Goal: Transaction & Acquisition: Book appointment/travel/reservation

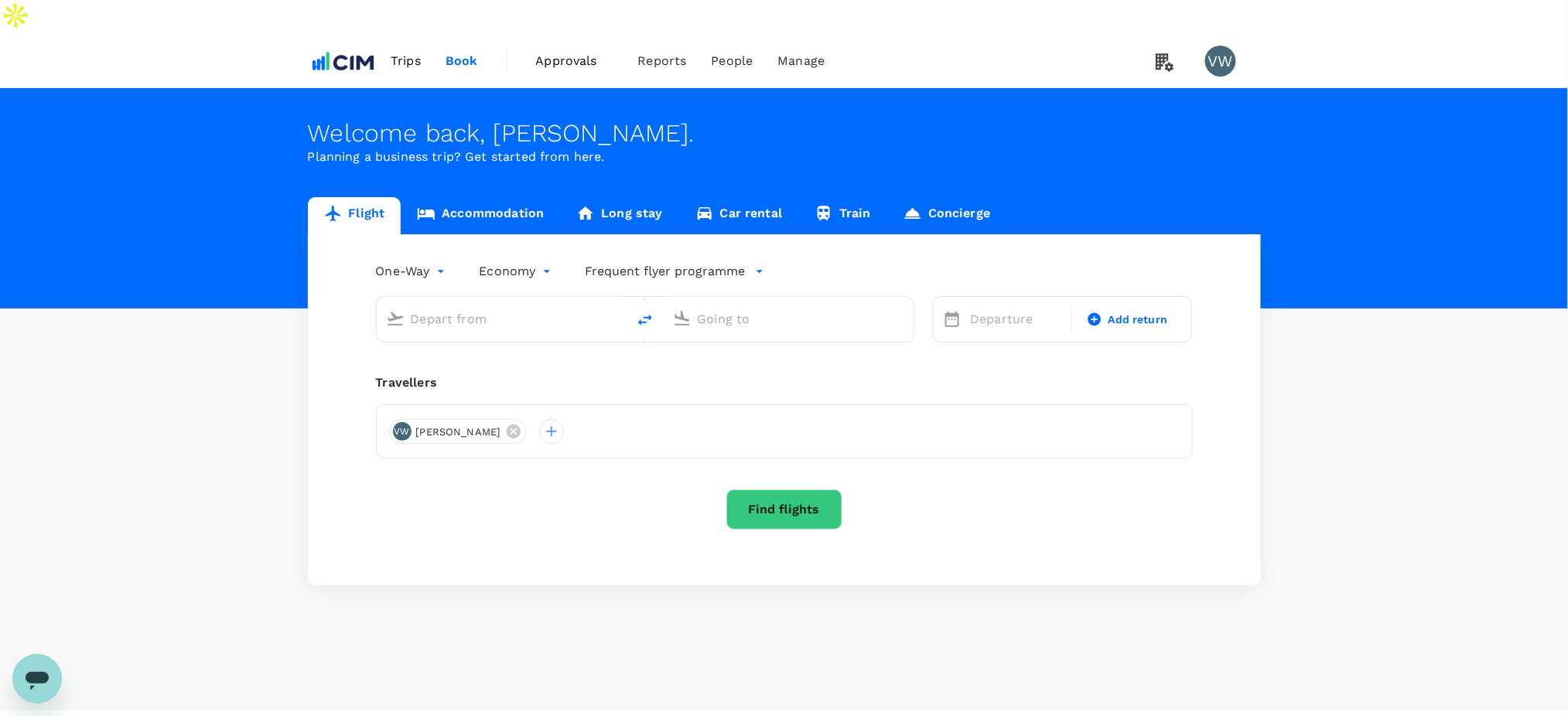
type input "London Heathrow (LHR)"
type input "Dublin (DUB)"
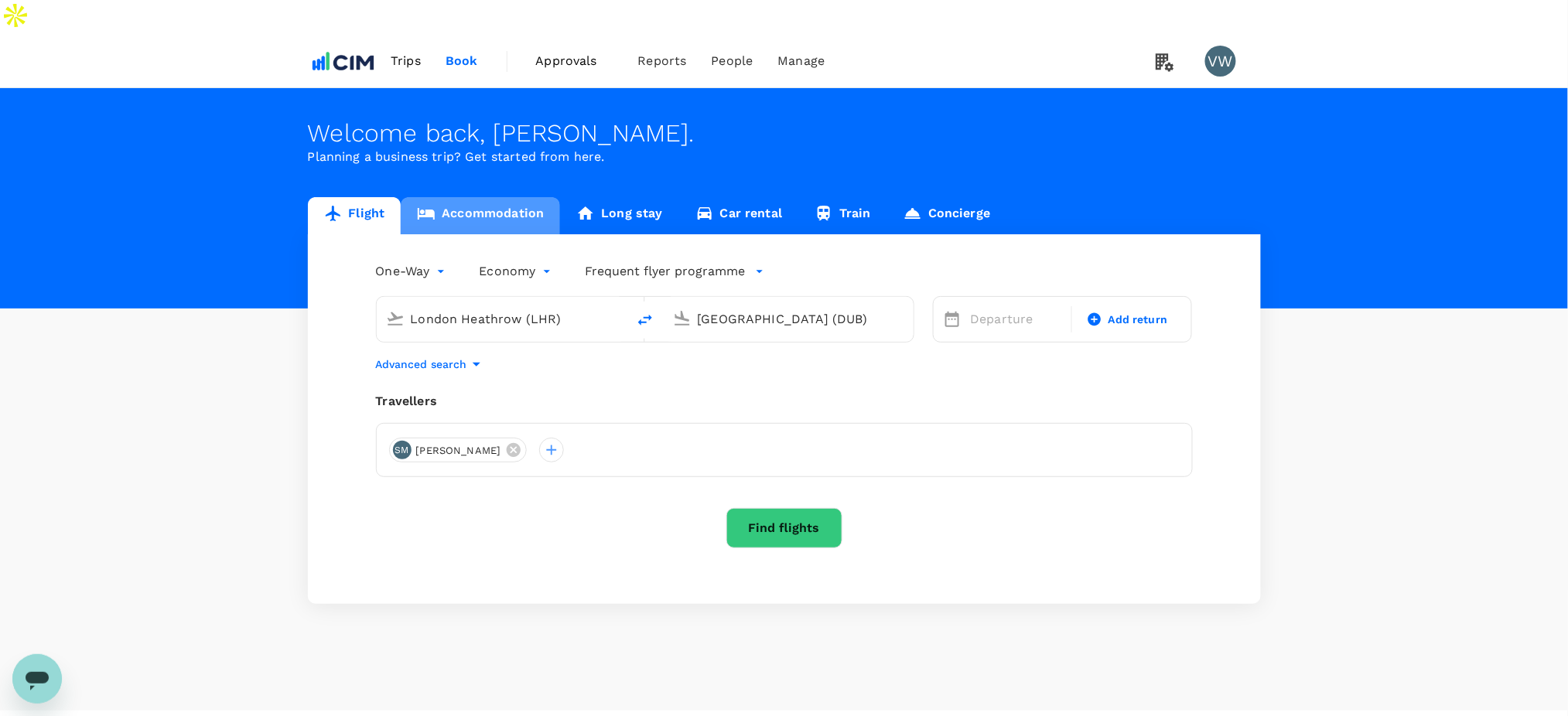
click at [473, 198] on link "Accommodation" at bounding box center [480, 216] width 160 height 37
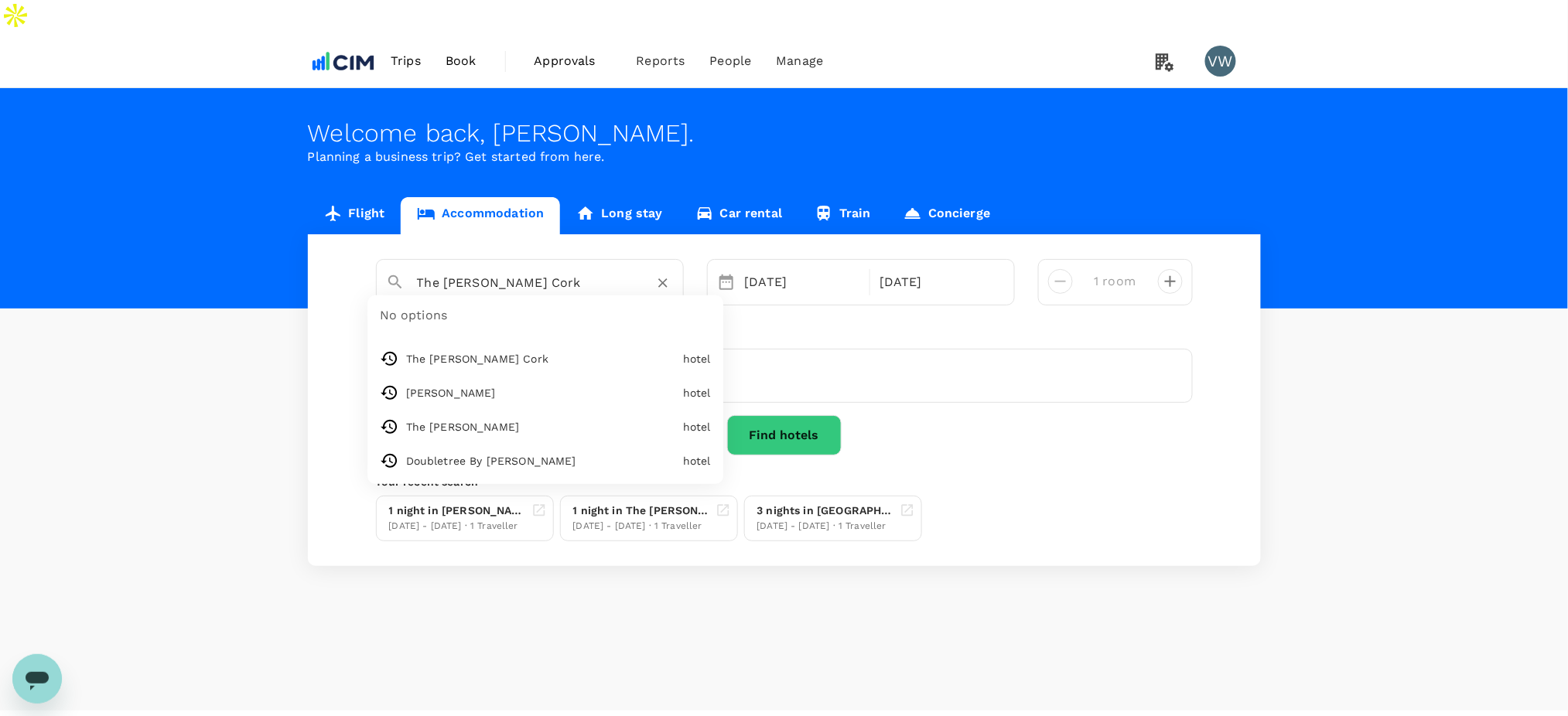
drag, startPoint x: 422, startPoint y: 246, endPoint x: 551, endPoint y: 246, distance: 129.0
click at [551, 270] on input "The Dean Cork" at bounding box center [523, 282] width 214 height 24
type input "T"
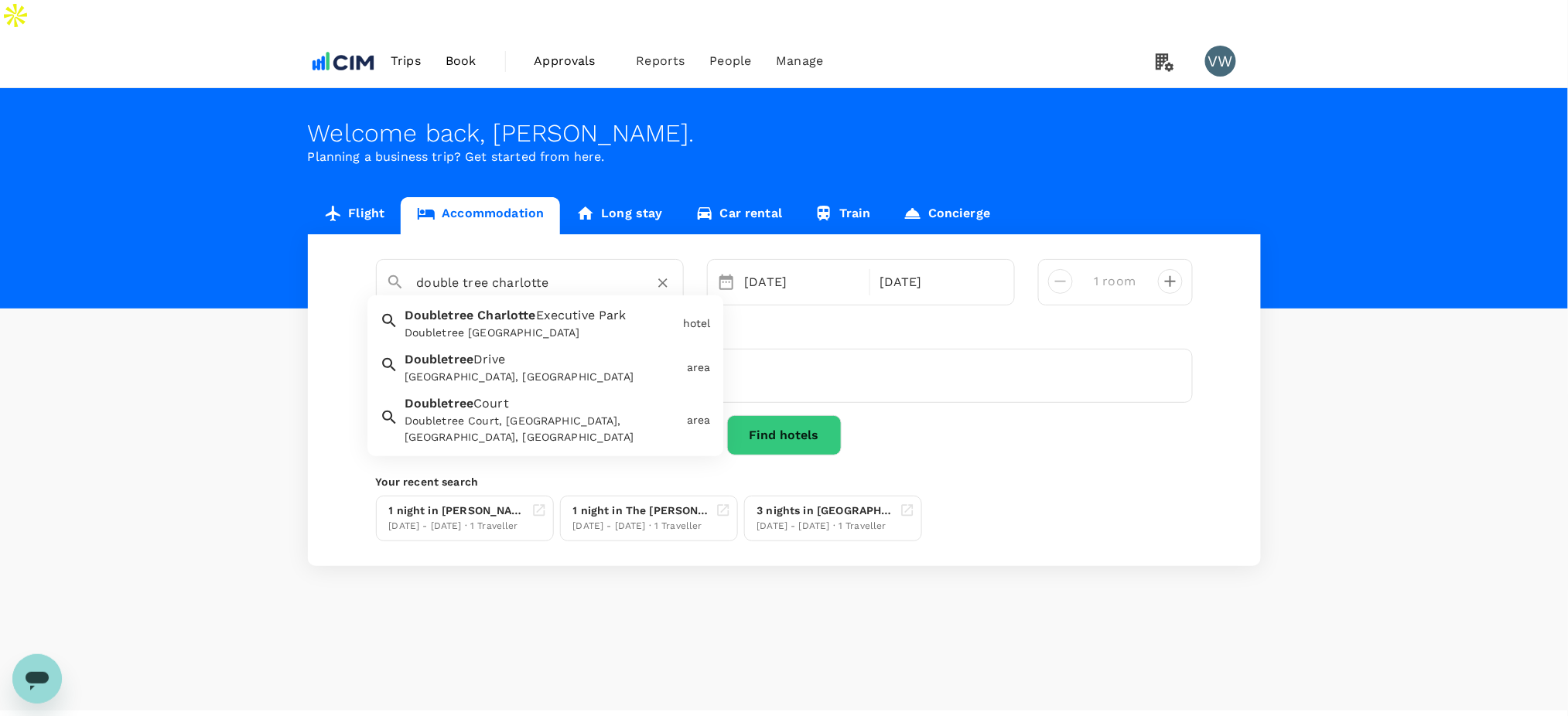
click at [536, 307] on span "Executive Park" at bounding box center [581, 315] width 90 height 15
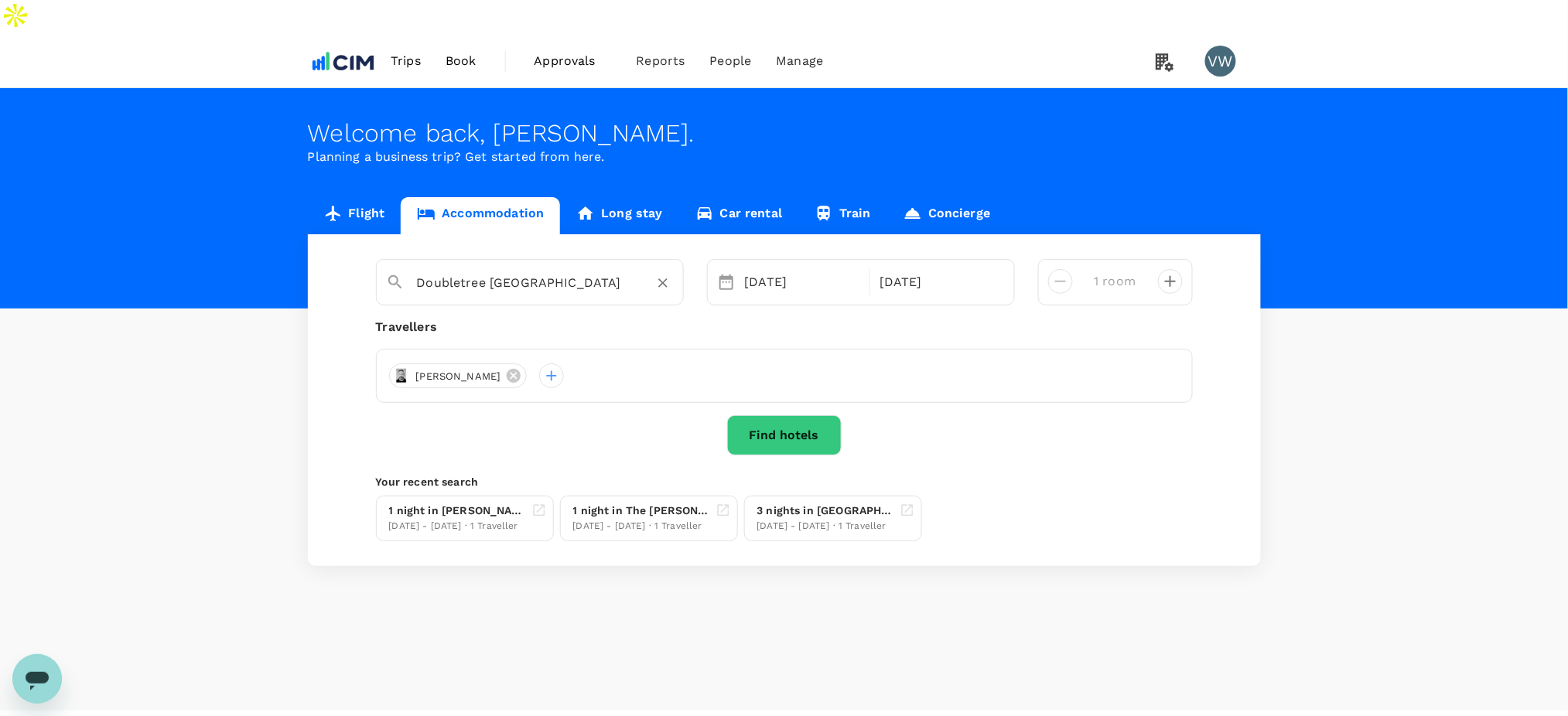
type input "Doubletree Charlotte Executive Park"
click at [798, 267] on div "26 Aug" at bounding box center [803, 282] width 135 height 31
click at [798, 267] on div "26 Aug" at bounding box center [802, 282] width 129 height 31
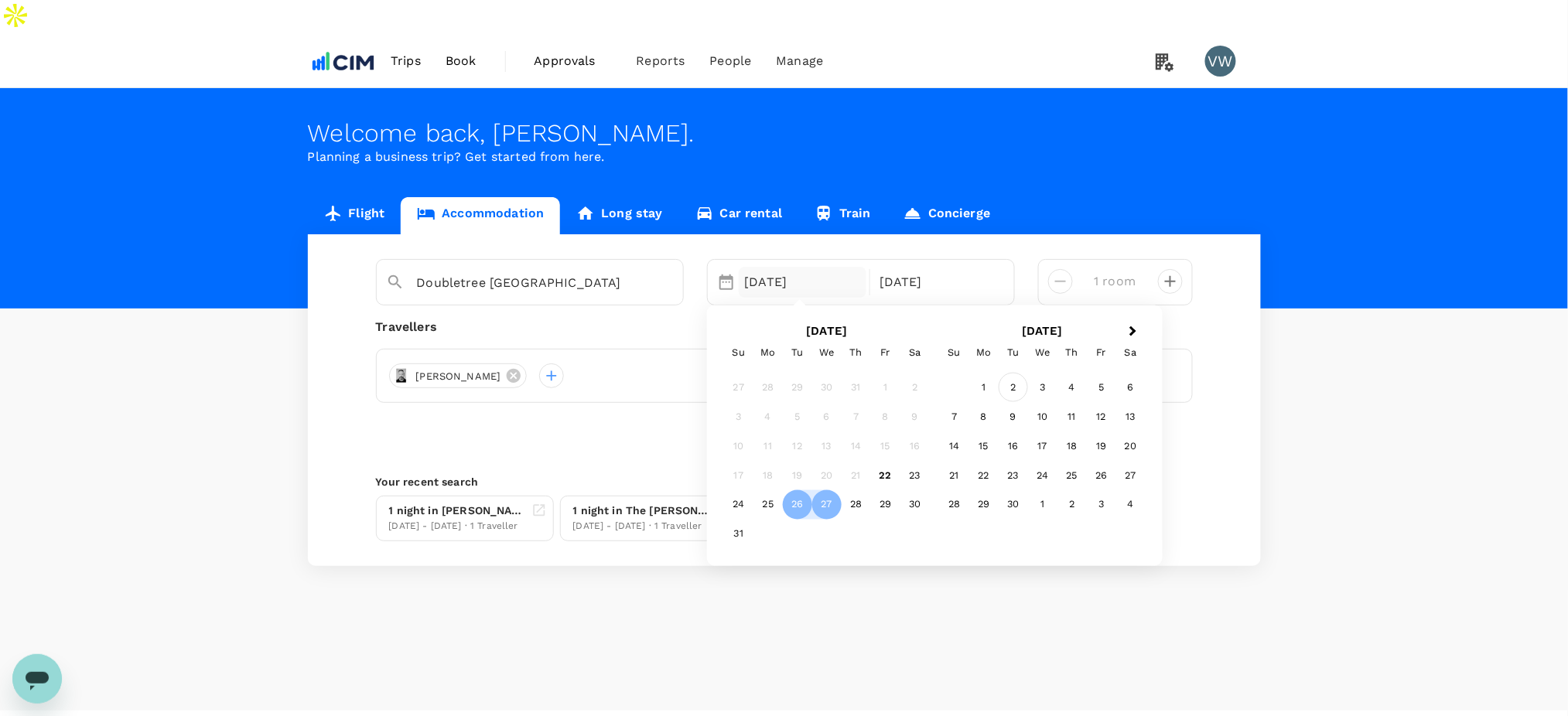
click at [1004, 372] on div "2" at bounding box center [1013, 386] width 29 height 29
click at [890, 372] on div "5" at bounding box center [885, 386] width 29 height 29
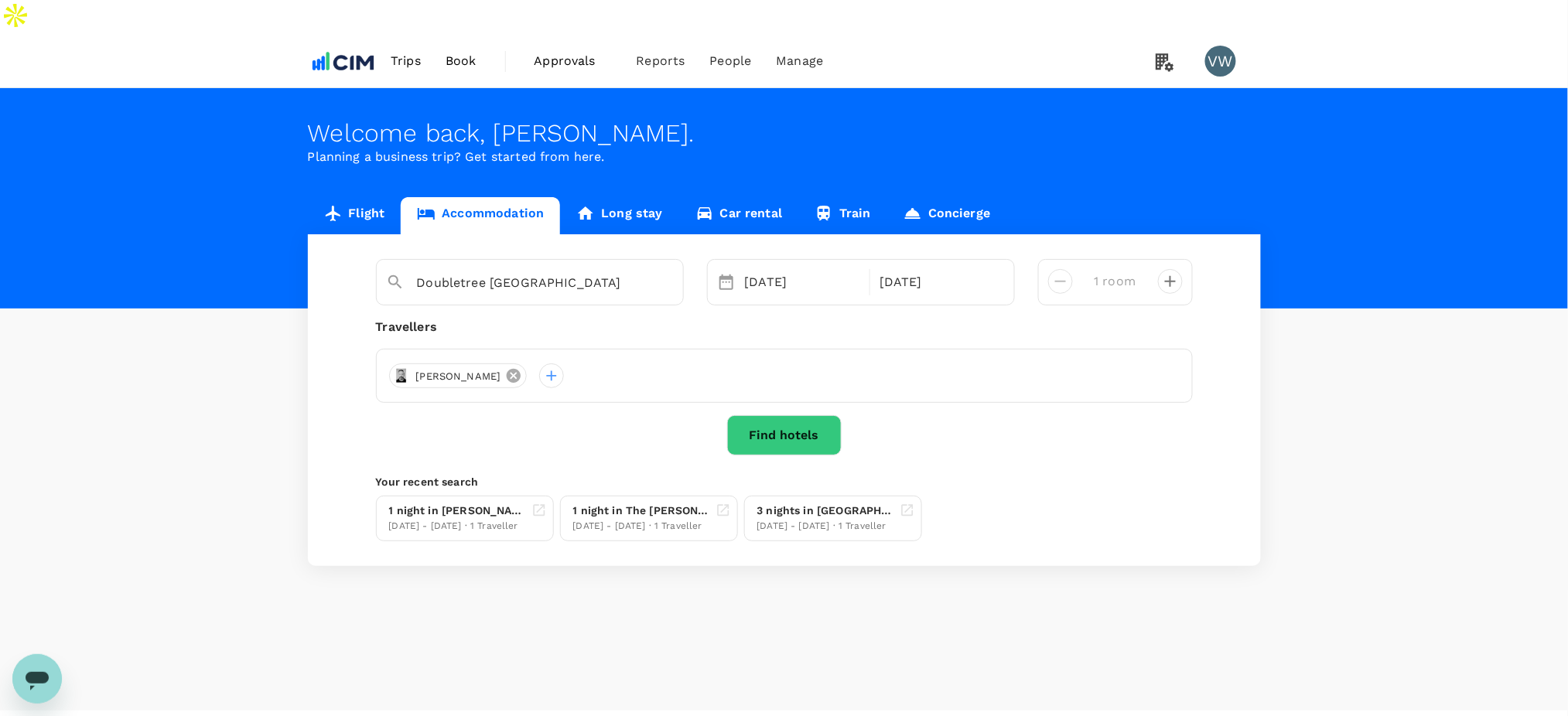
click at [507, 369] on icon at bounding box center [514, 376] width 14 height 14
click at [397, 363] on div at bounding box center [402, 376] width 25 height 25
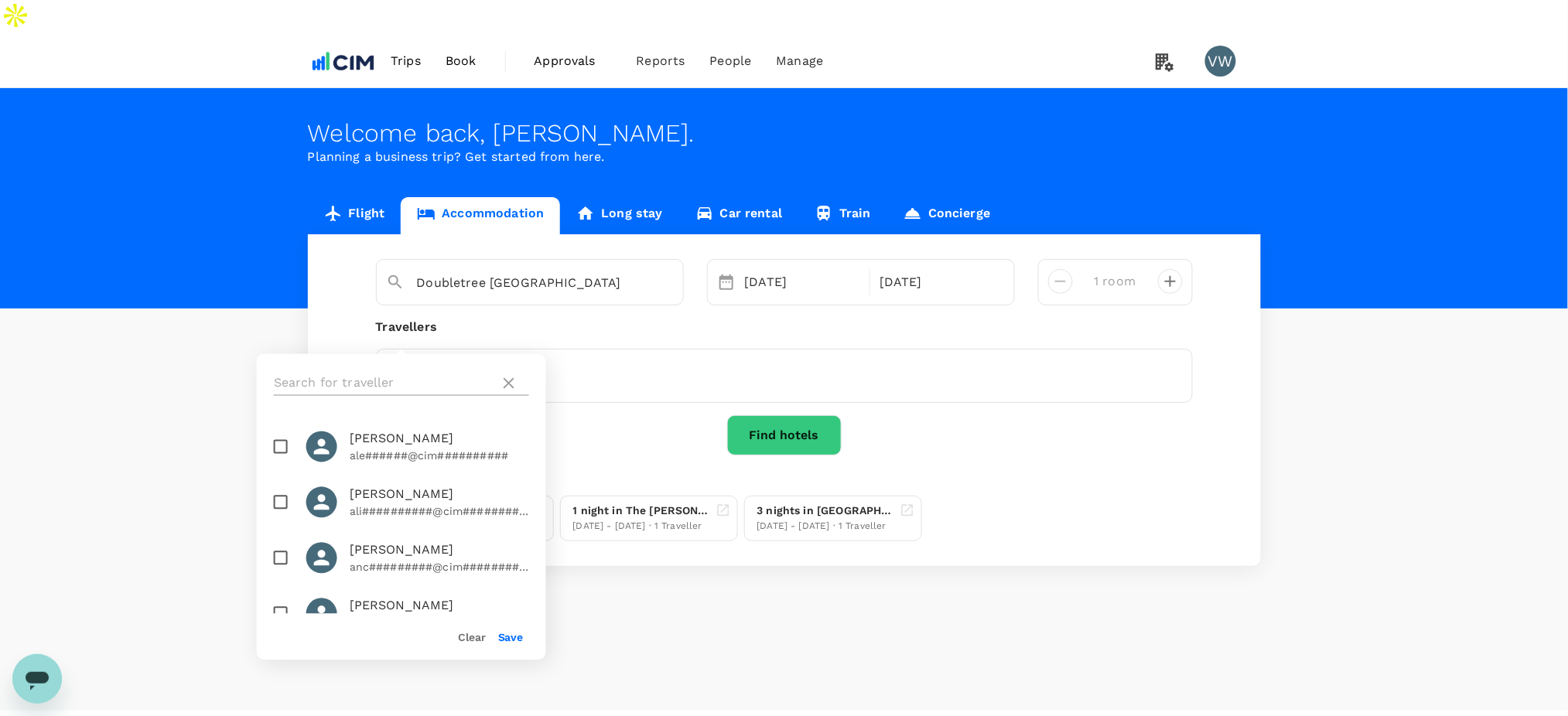
click at [398, 379] on input "text" at bounding box center [384, 384] width 220 height 25
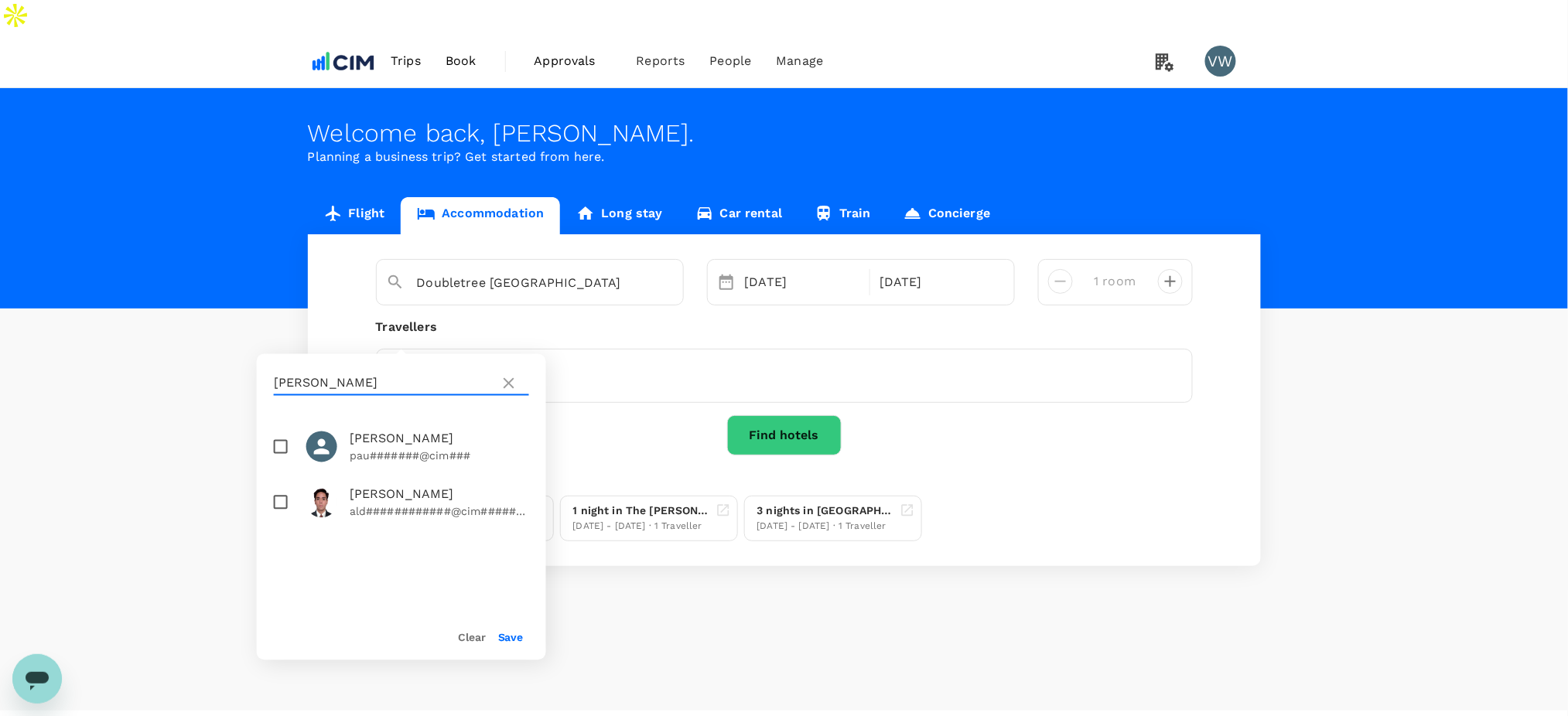
type input "paul"
click at [285, 448] on input "checkbox" at bounding box center [280, 447] width 33 height 33
checkbox input "true"
click at [514, 637] on button "Save" at bounding box center [511, 638] width 26 height 12
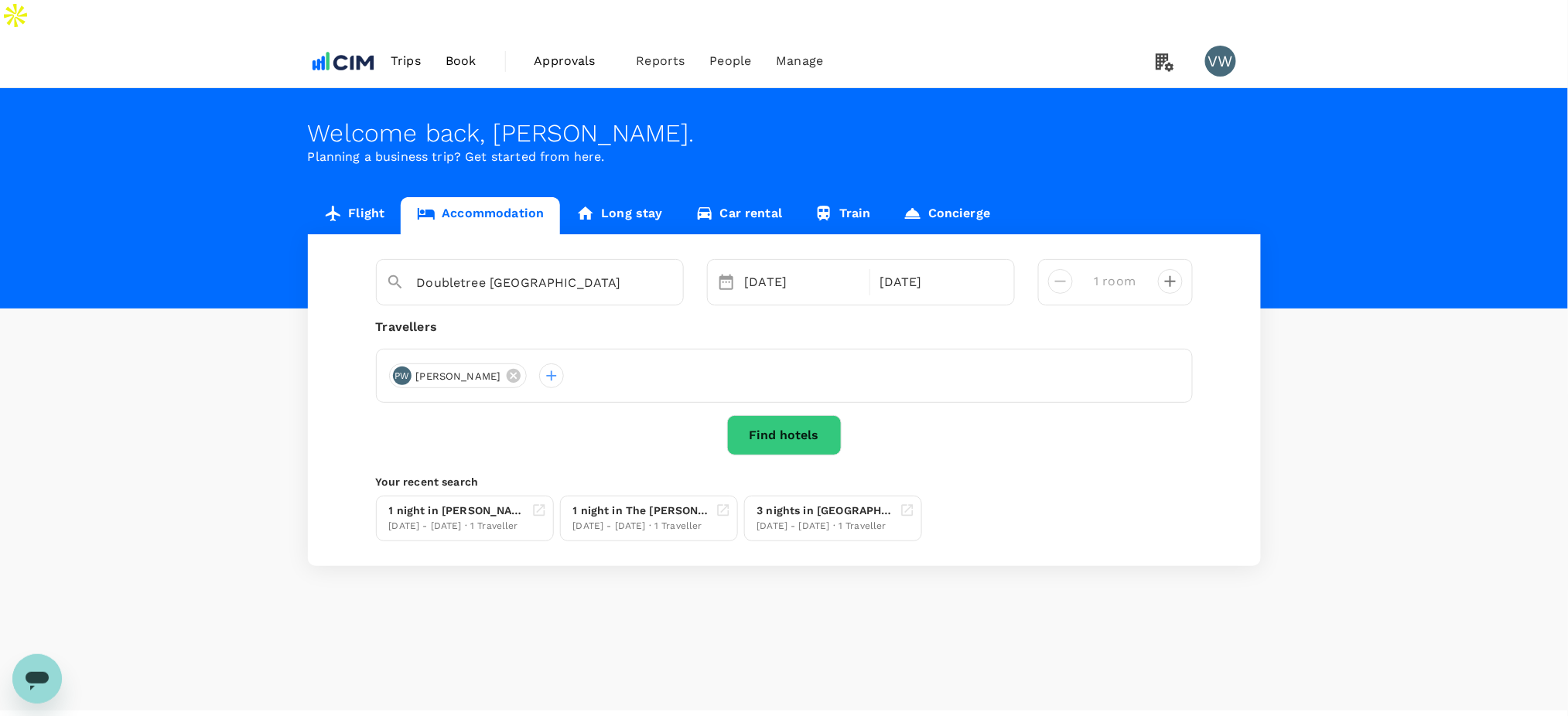
click at [757, 416] on button "Find hotels" at bounding box center [784, 435] width 114 height 40
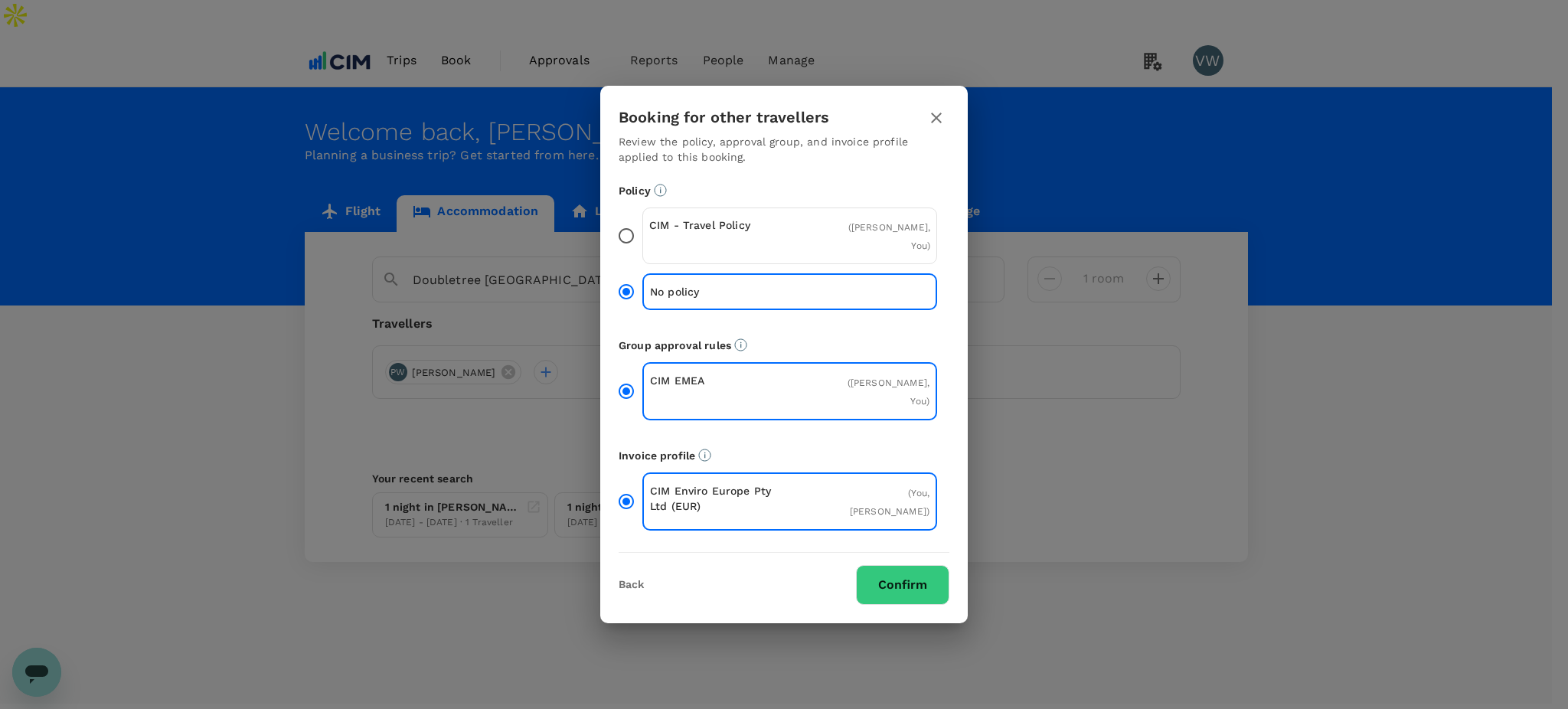
click at [903, 565] on button "Confirm" at bounding box center [903, 584] width 93 height 39
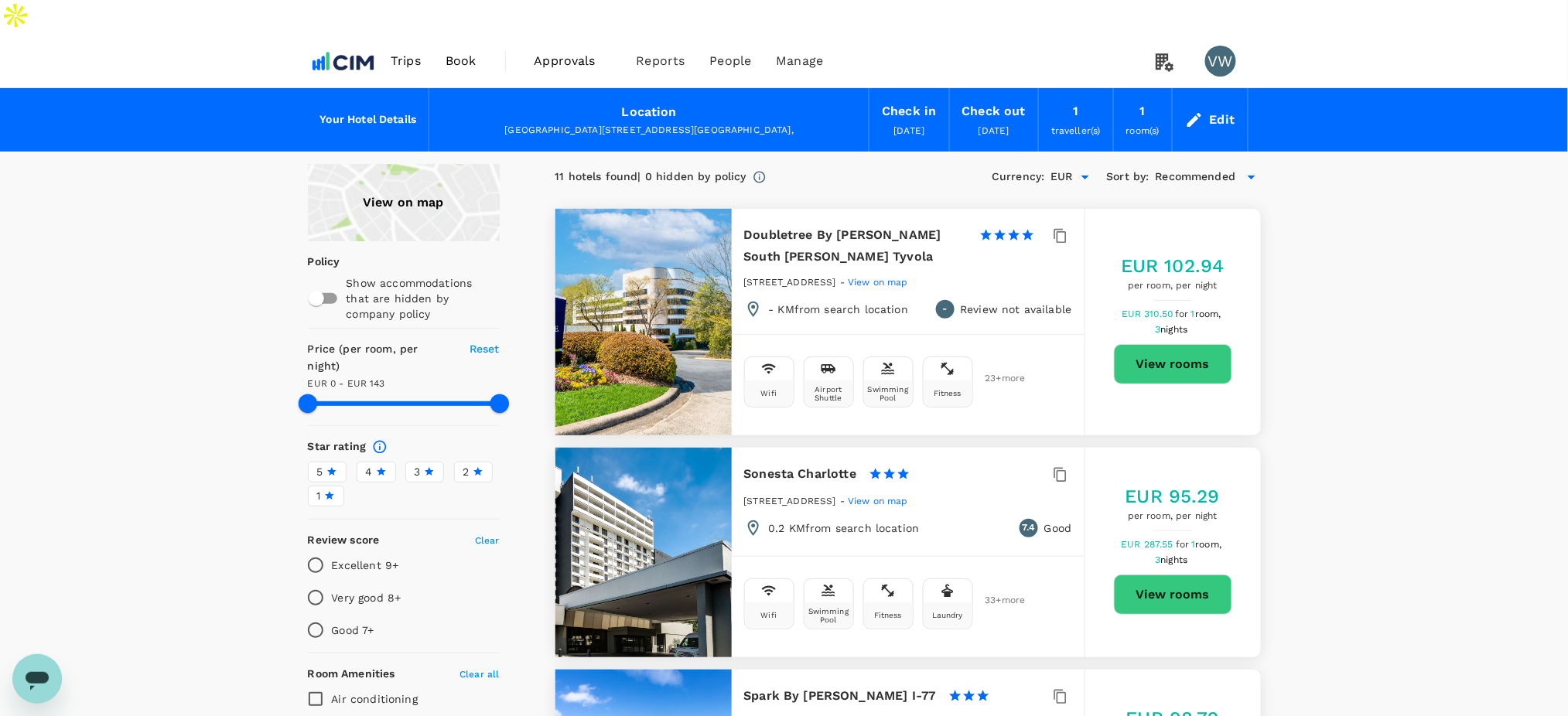
type input "143"
click at [1170, 344] on button "View rooms" at bounding box center [1174, 363] width 119 height 40
click at [394, 51] on span "Trips" at bounding box center [406, 60] width 30 height 19
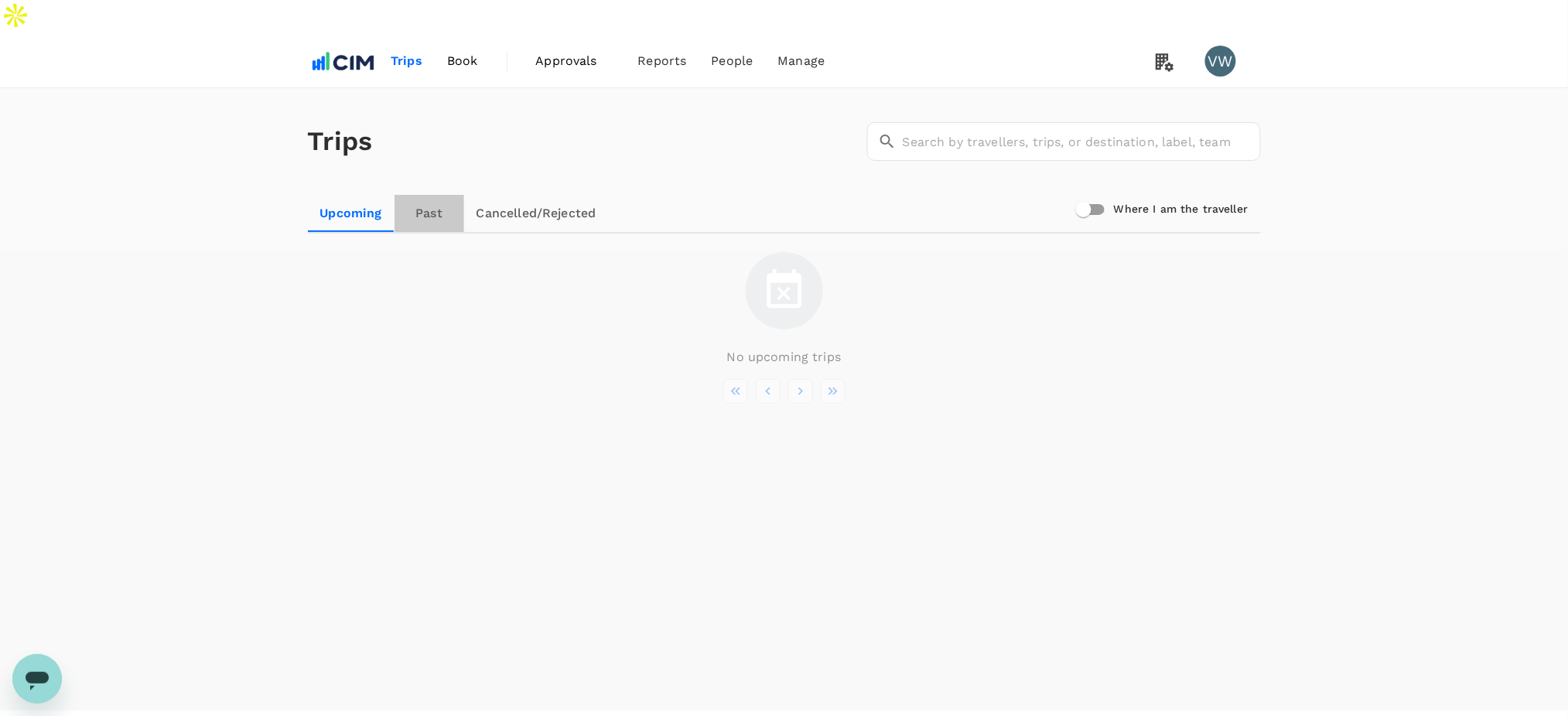
click at [438, 195] on link "Past" at bounding box center [429, 214] width 70 height 37
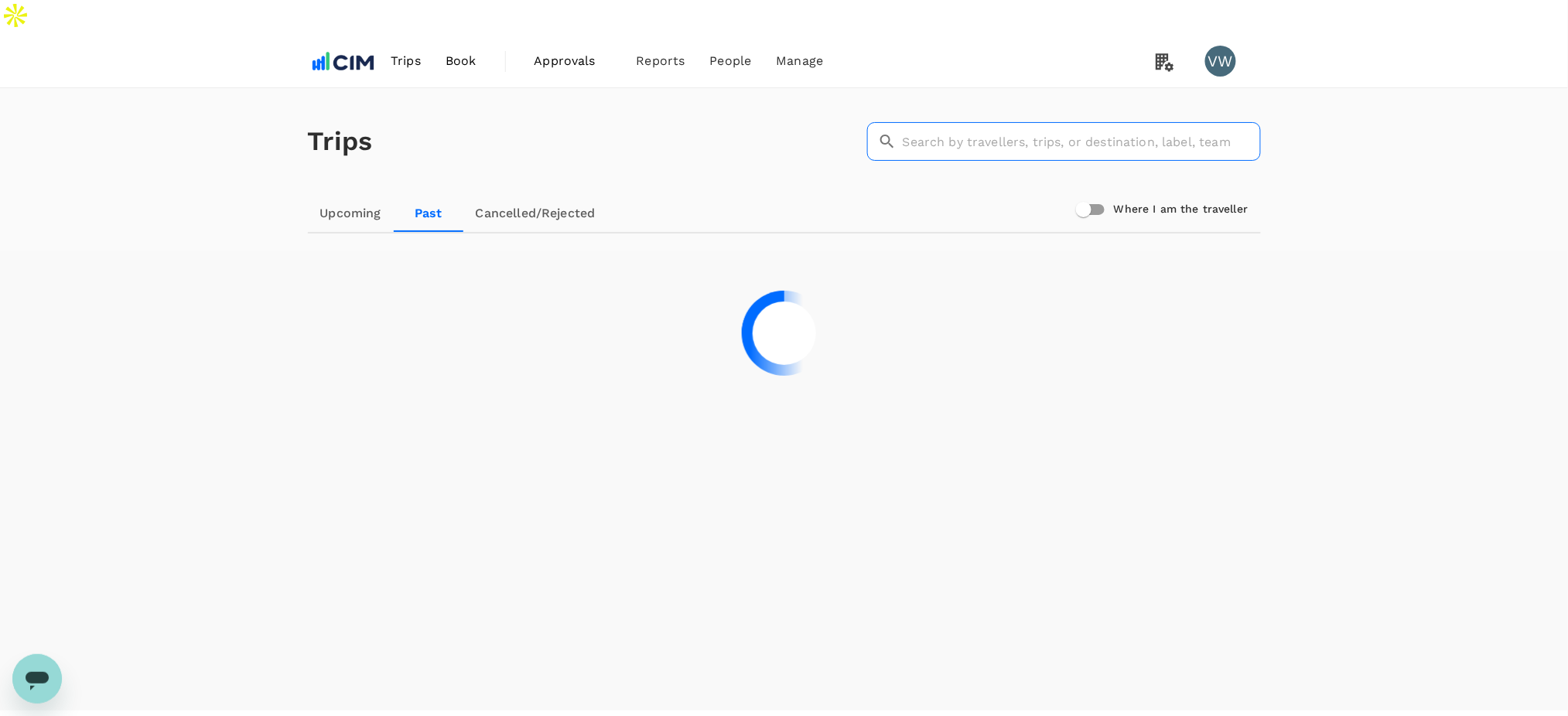
click at [1049, 122] on input "text" at bounding box center [1081, 142] width 358 height 39
type input "d"
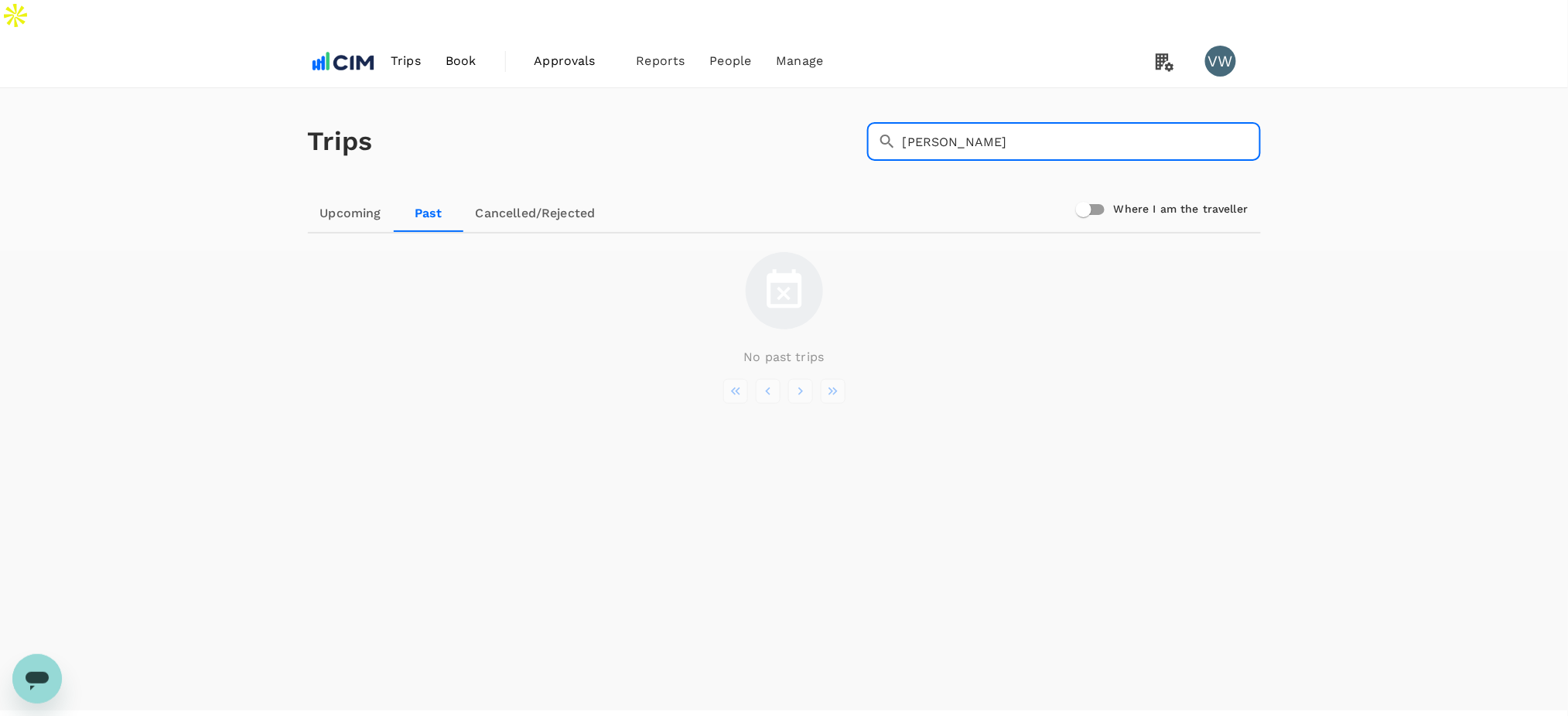
type input "charlotte"
drag, startPoint x: 990, startPoint y: 110, endPoint x: 847, endPoint y: 108, distance: 143.0
click at [847, 108] on div "Trips ​ charlotte ​" at bounding box center [781, 138] width 959 height 113
type input "p"
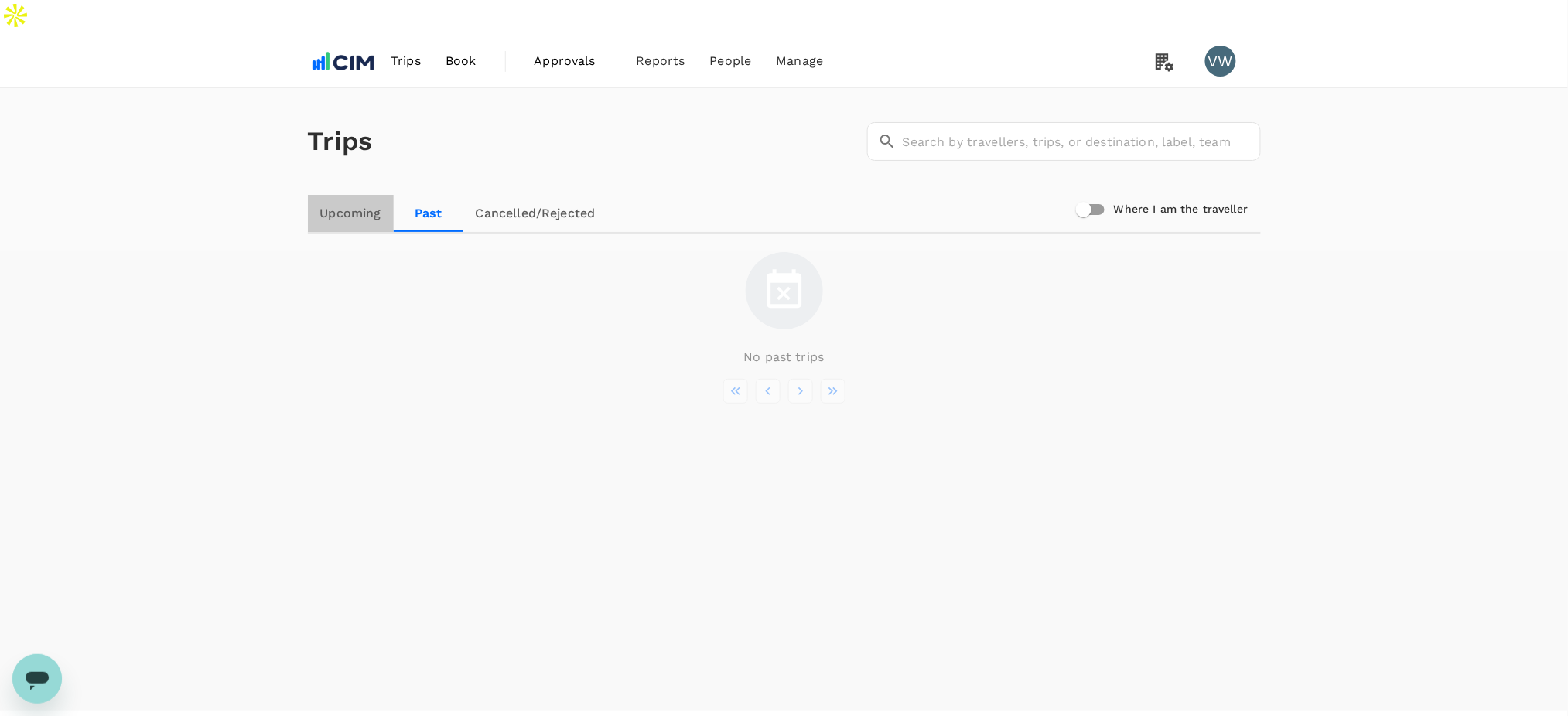
click at [337, 195] on link "Upcoming" at bounding box center [350, 214] width 86 height 37
click at [434, 195] on link "Past" at bounding box center [429, 214] width 70 height 37
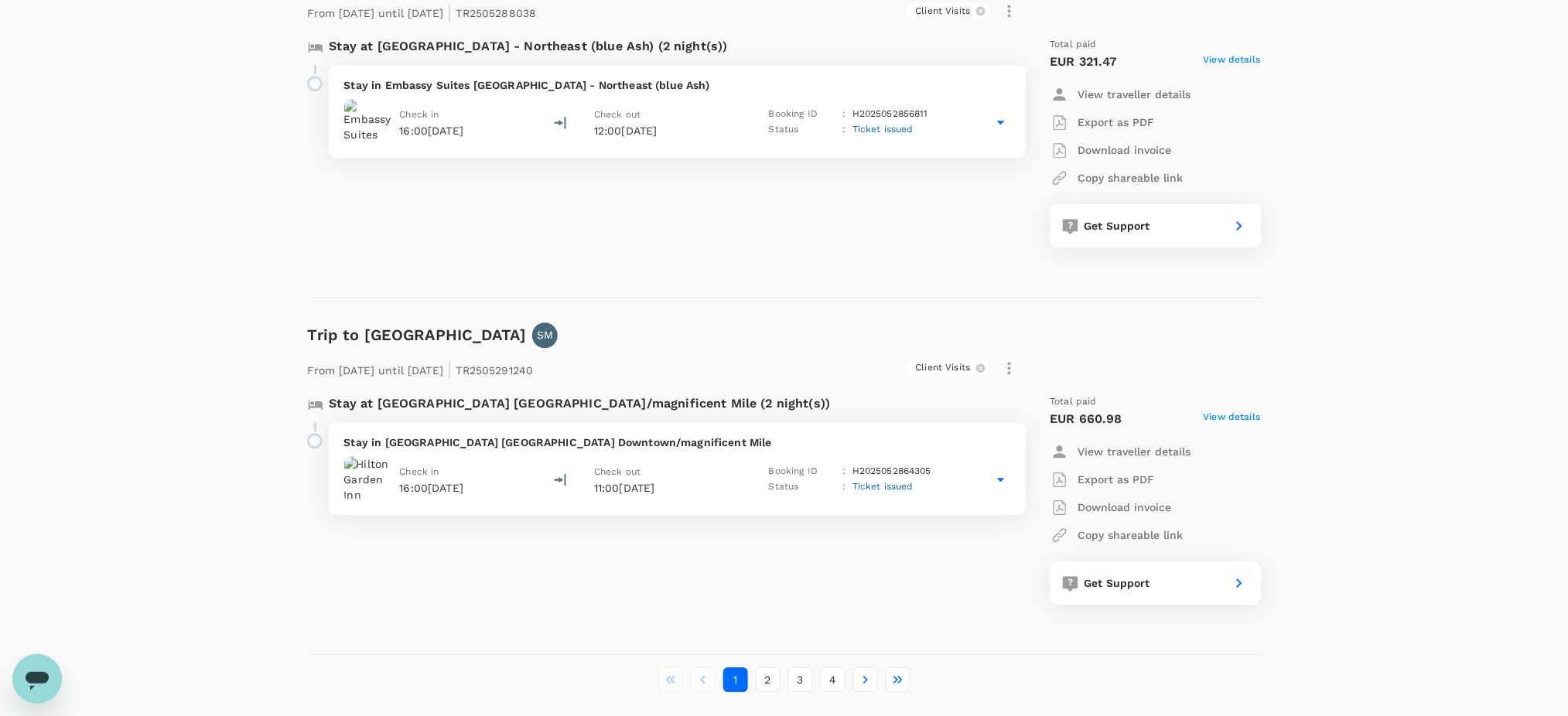
scroll to position [3433, 0]
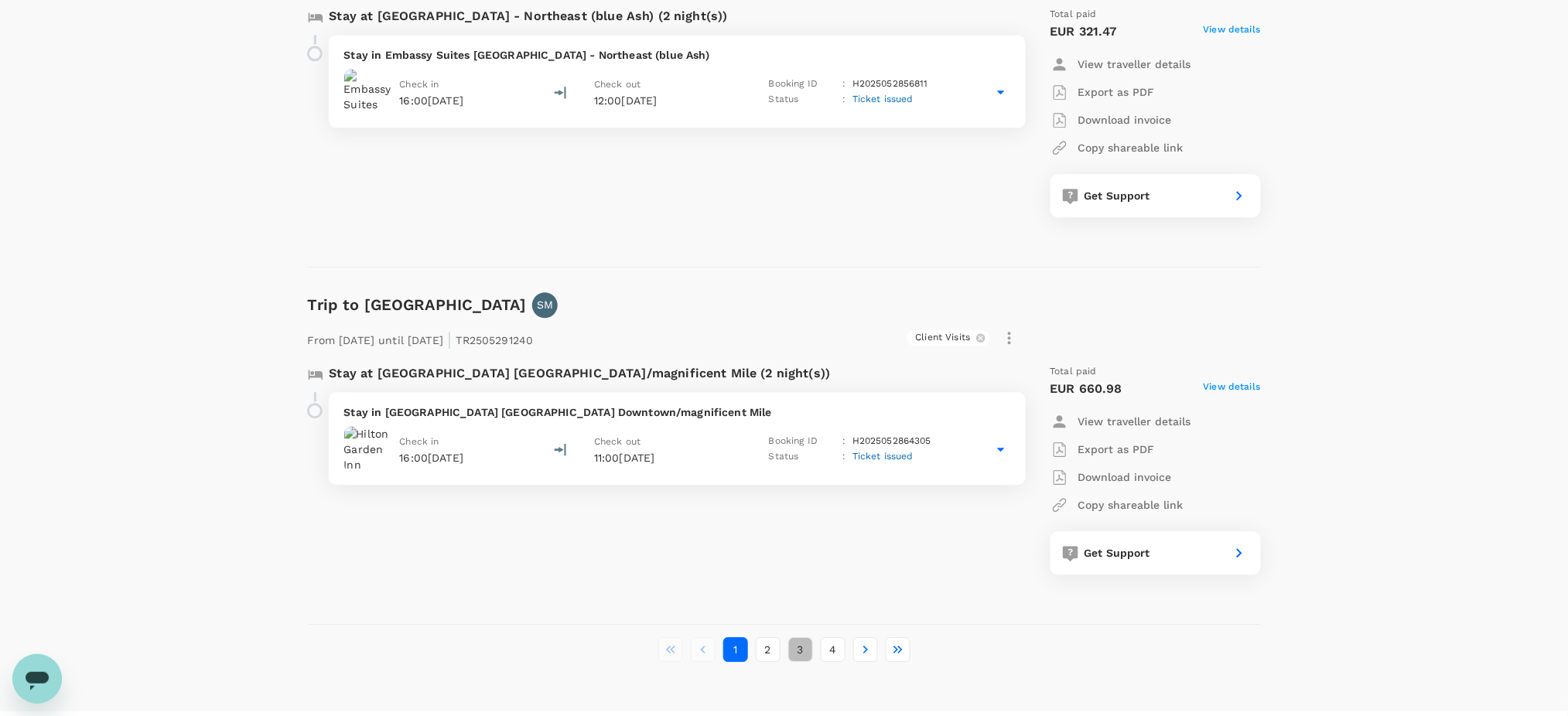
click at [803, 637] on button "3" at bounding box center [800, 650] width 25 height 25
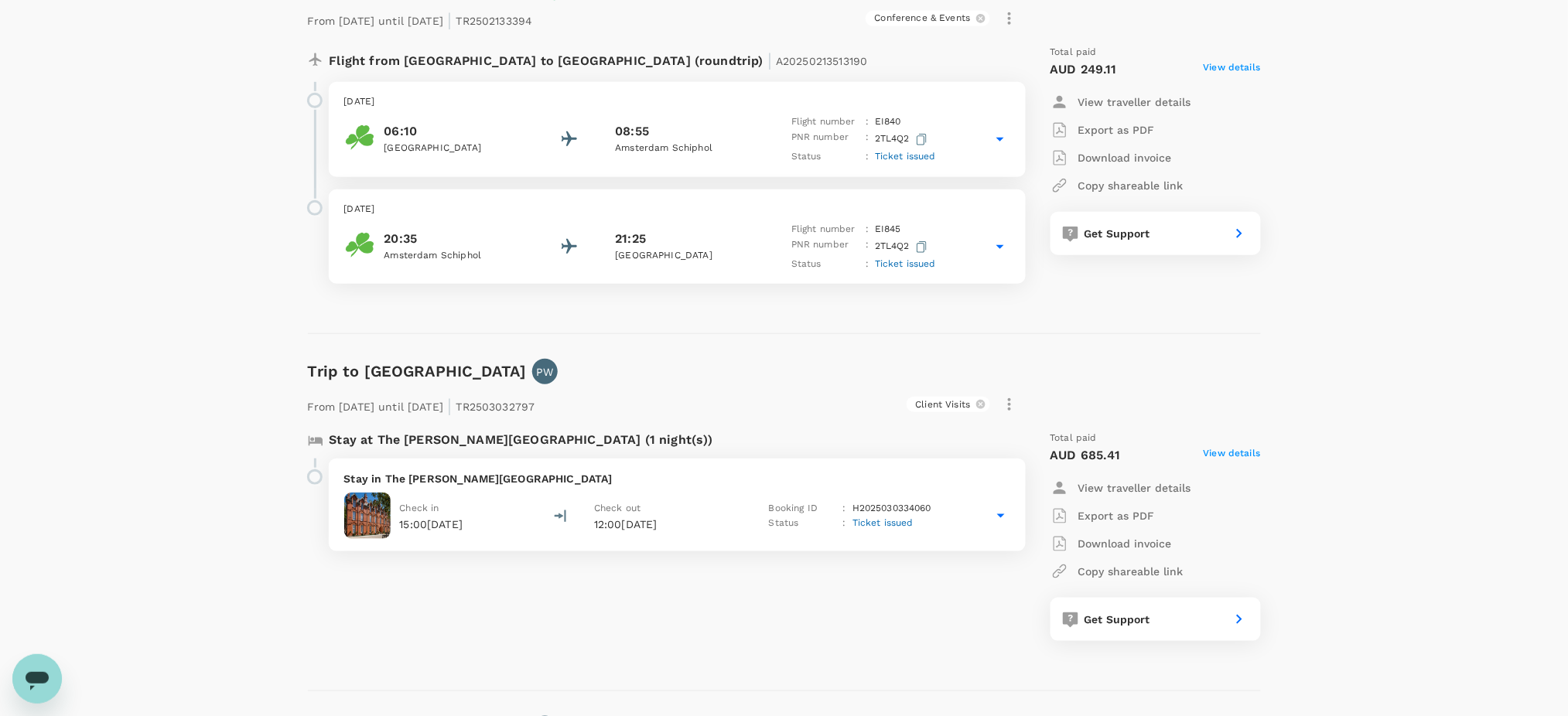
scroll to position [112, 0]
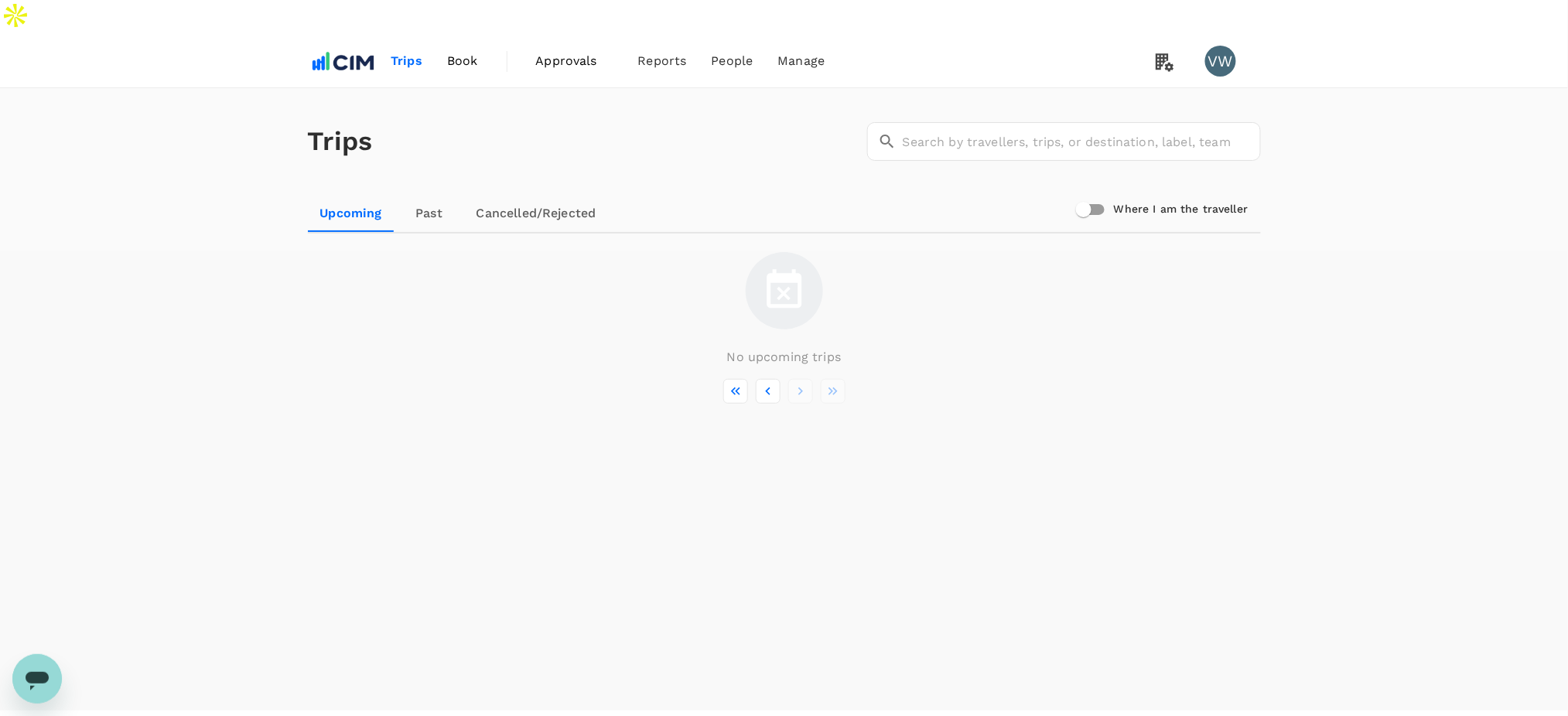
click at [454, 51] on span "Book" at bounding box center [462, 60] width 31 height 19
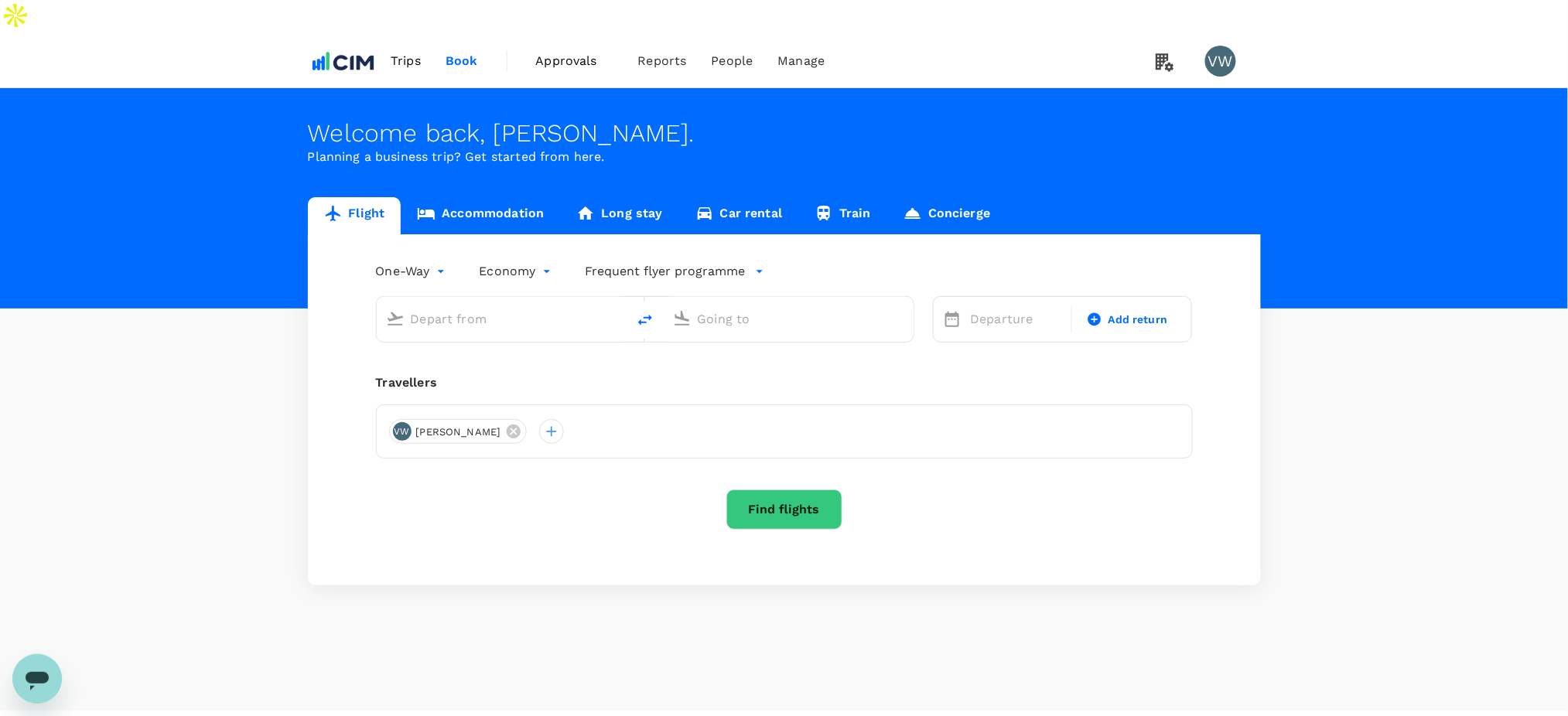
type input "London Heathrow (LHR)"
type input "Dublin (DUB)"
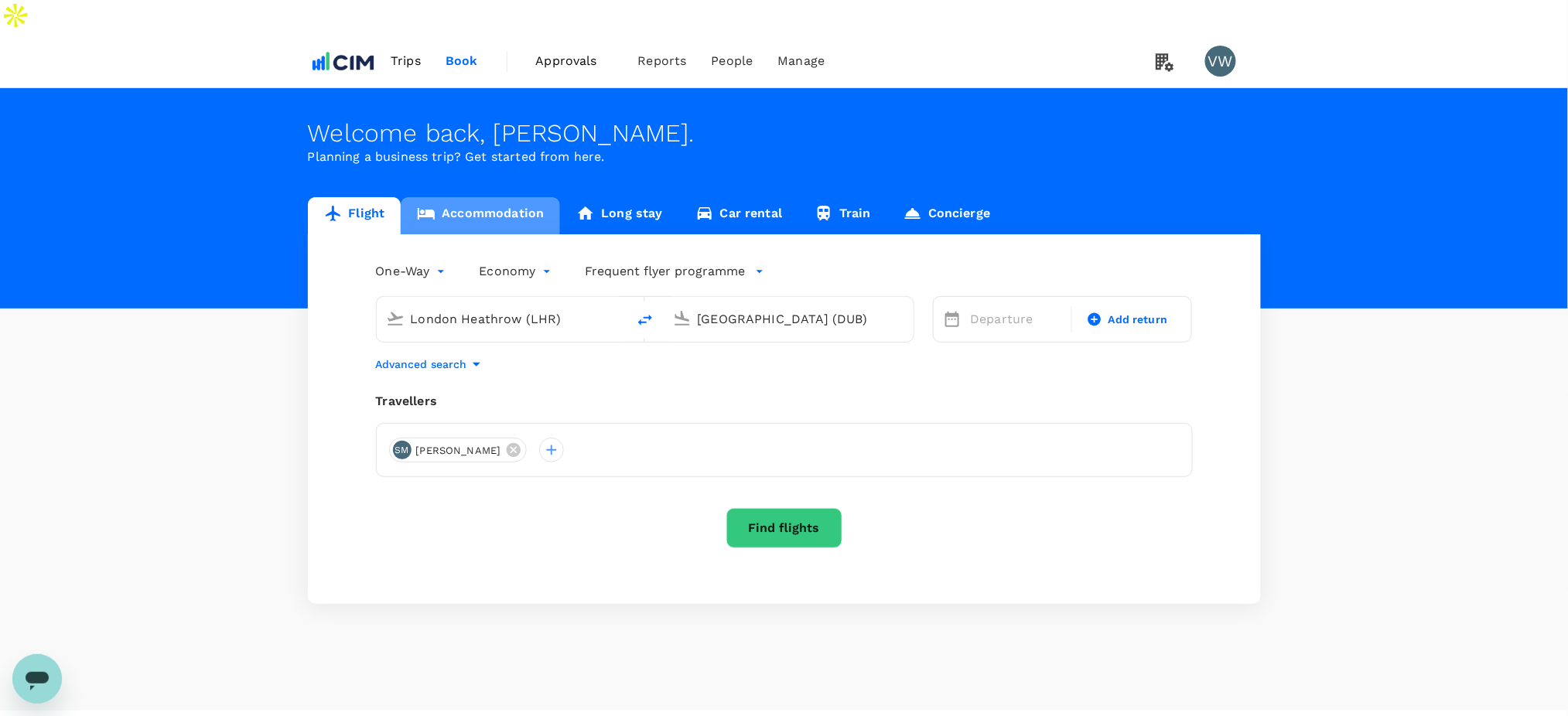
click at [466, 198] on link "Accommodation" at bounding box center [480, 216] width 160 height 37
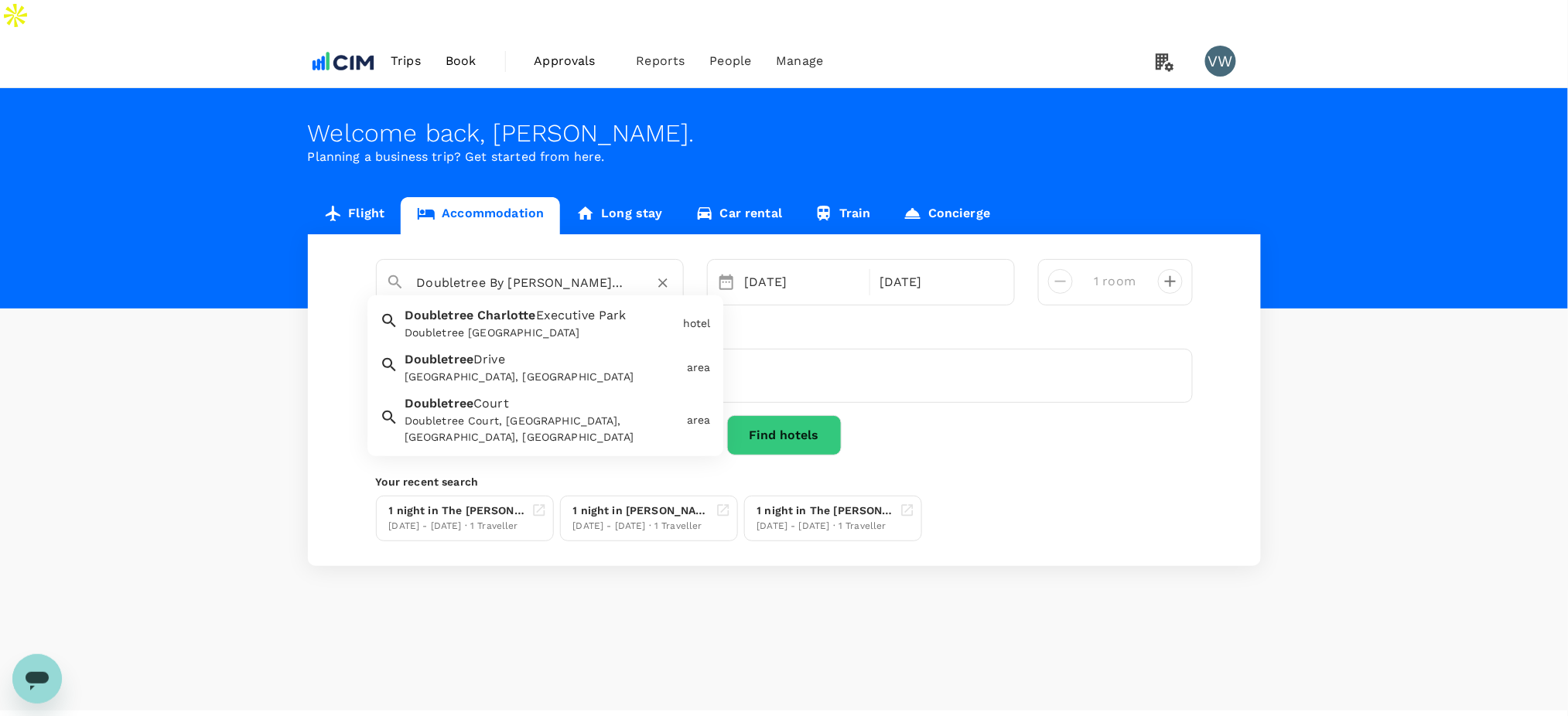
click at [510, 270] on input "Doubletree By Hilton South Charlotte Tyvola" at bounding box center [523, 282] width 214 height 24
click at [600, 270] on input "Doubletree By Hilton South Charlotte Tyvola" at bounding box center [523, 282] width 214 height 24
drag, startPoint x: 589, startPoint y: 246, endPoint x: 641, endPoint y: 246, distance: 52.0
click at [641, 270] on div "Doubletree By Hilton South Charlotte Tyvola" at bounding box center [545, 283] width 257 height 25
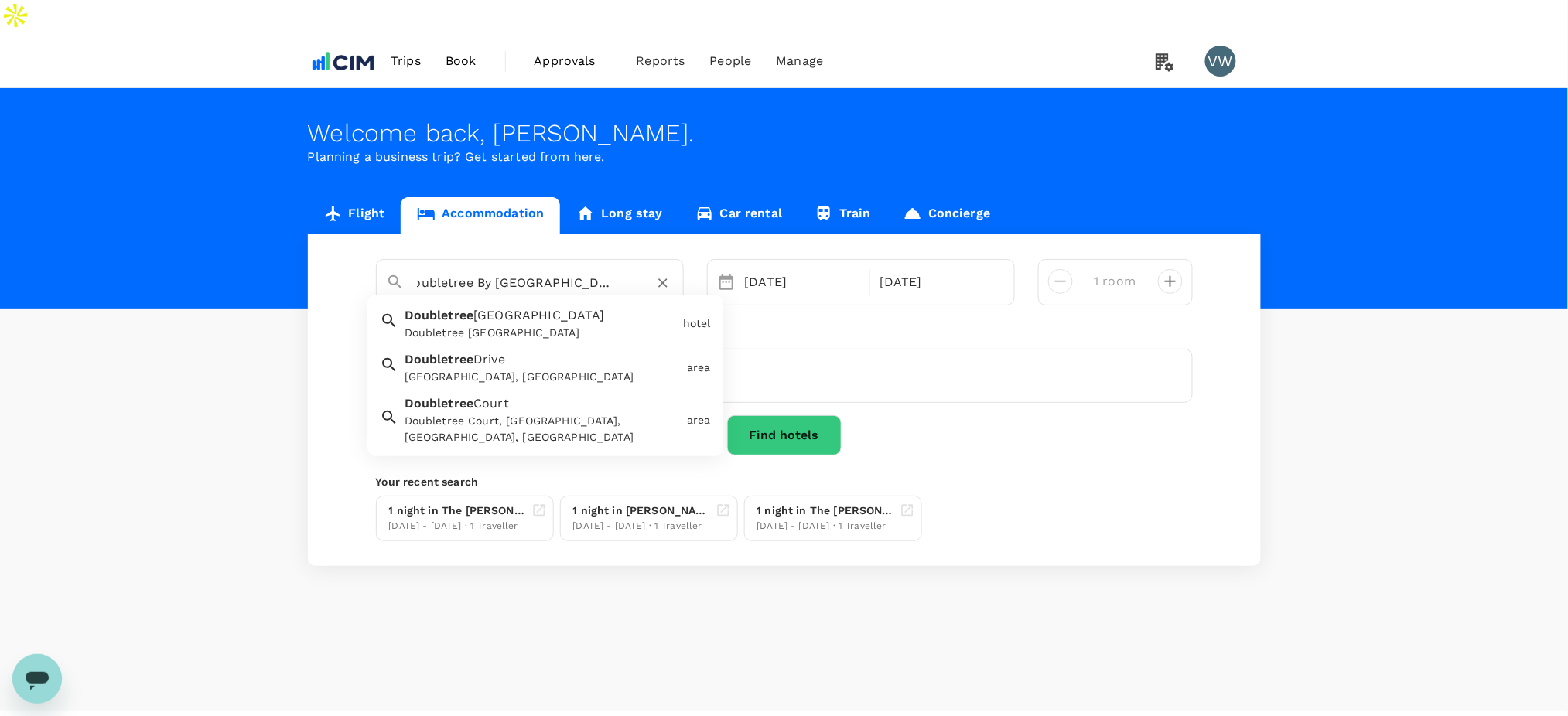
scroll to position [0, 0]
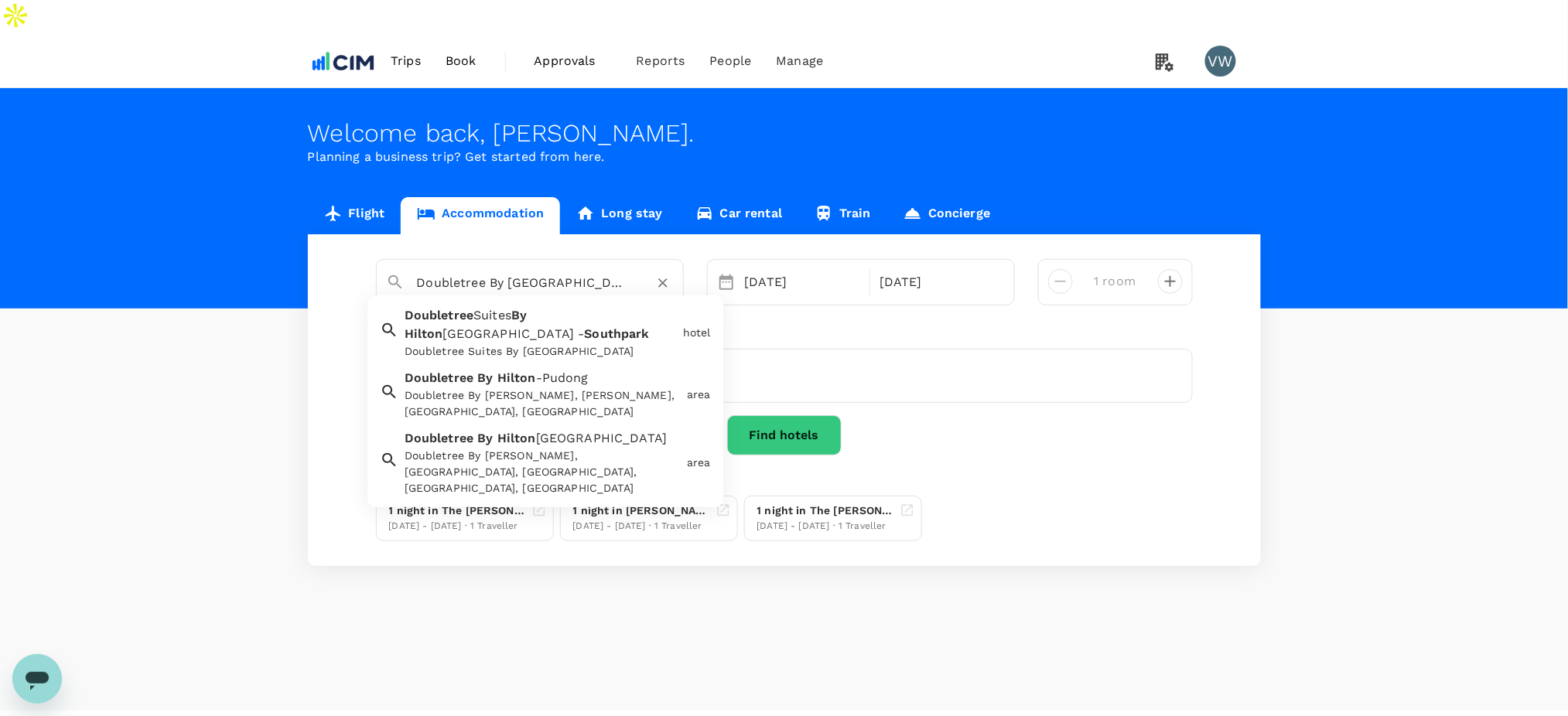
click at [568, 343] on div "Doubletree Suites By Hilton Hotel Charlotte - Southpark" at bounding box center [540, 351] width 272 height 16
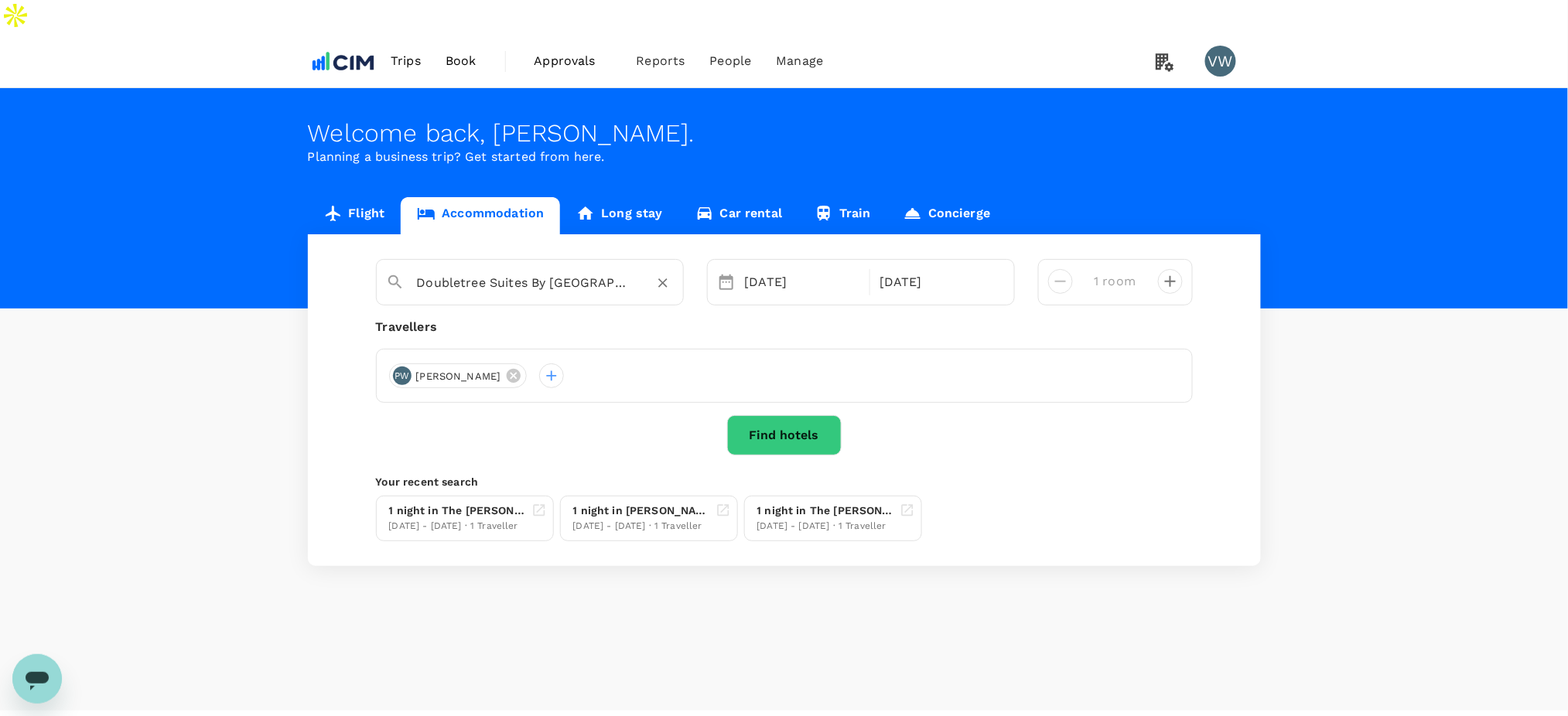
type input "Doubletree Suites By Hilton Hotel Charlotte - Southpark"
click at [800, 416] on button "Find hotels" at bounding box center [784, 435] width 114 height 40
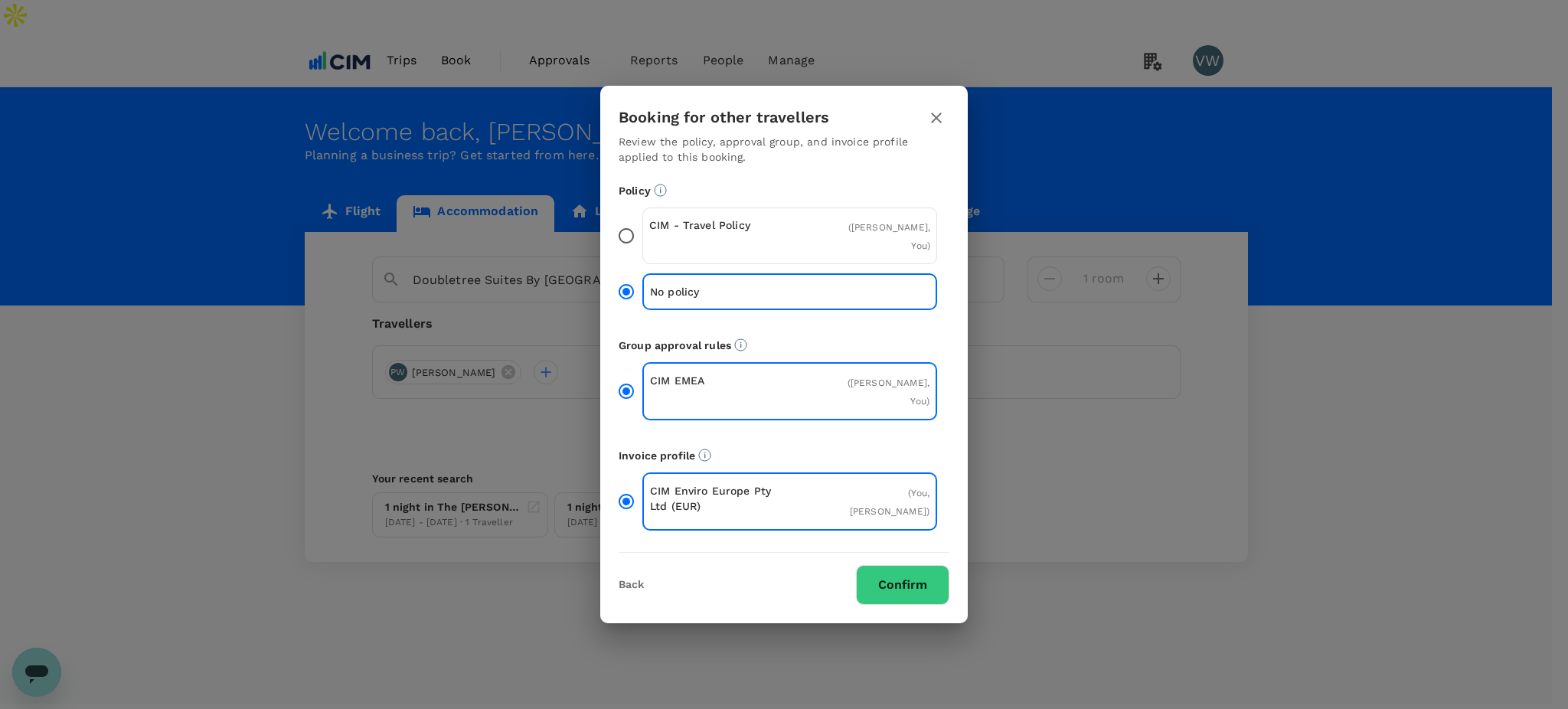
click at [877, 565] on button "Confirm" at bounding box center [903, 584] width 93 height 39
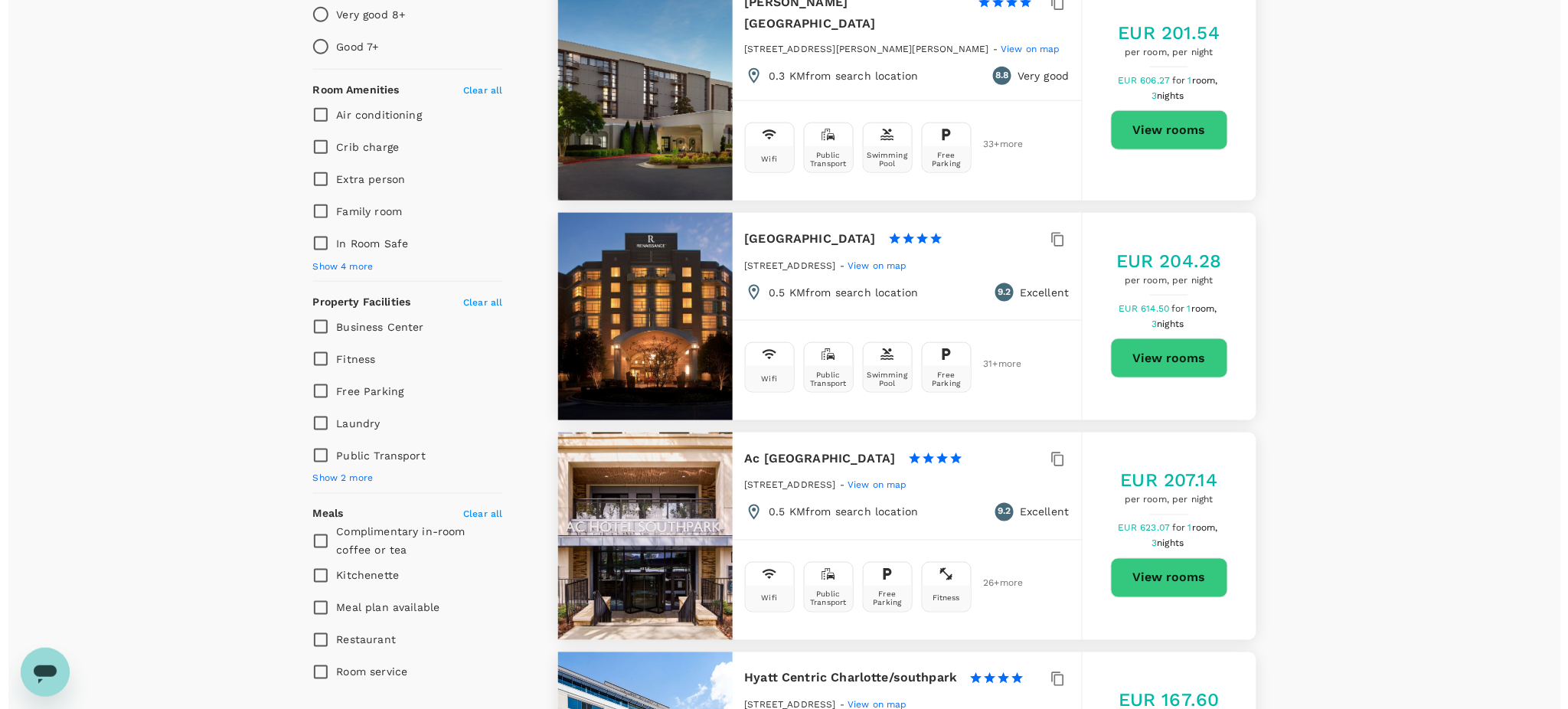
scroll to position [612, 0]
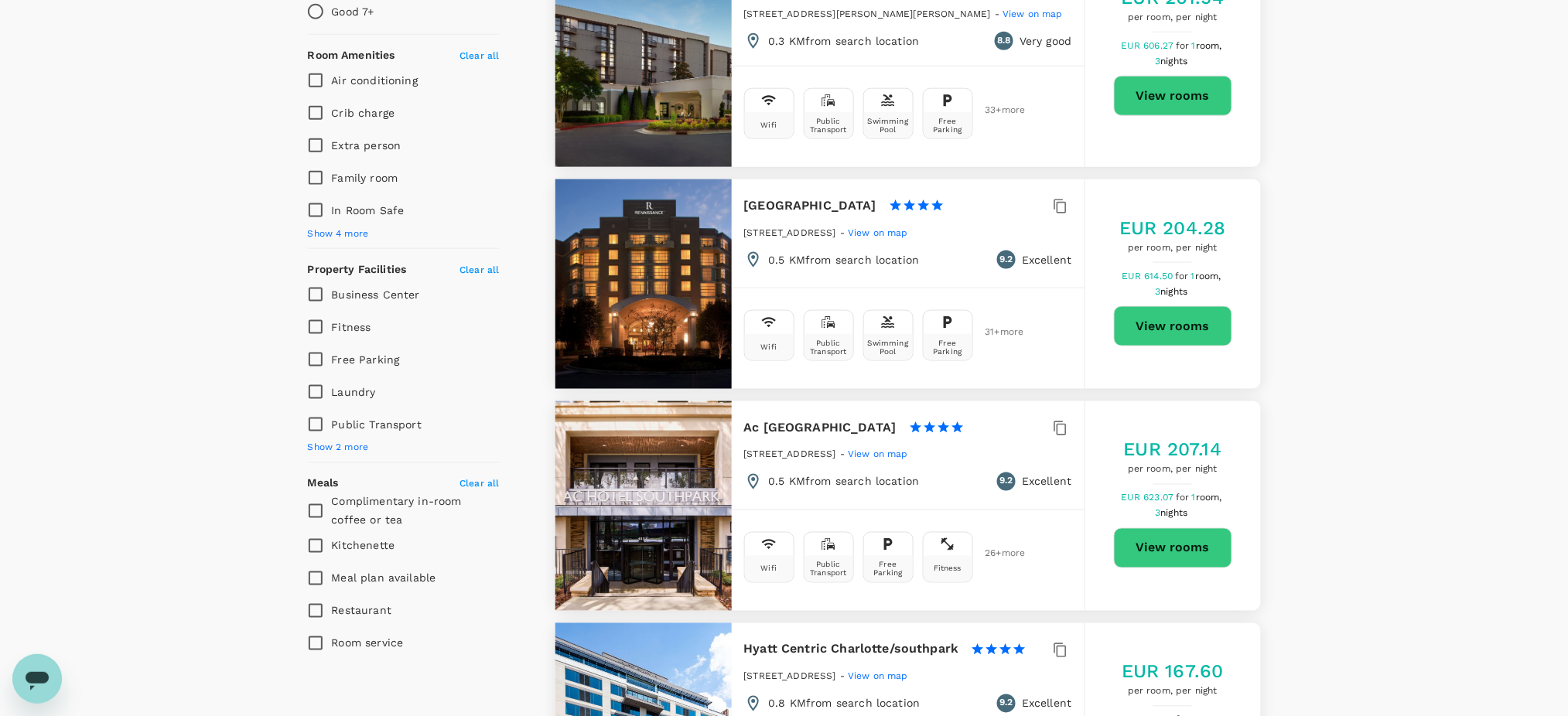
type input "249"
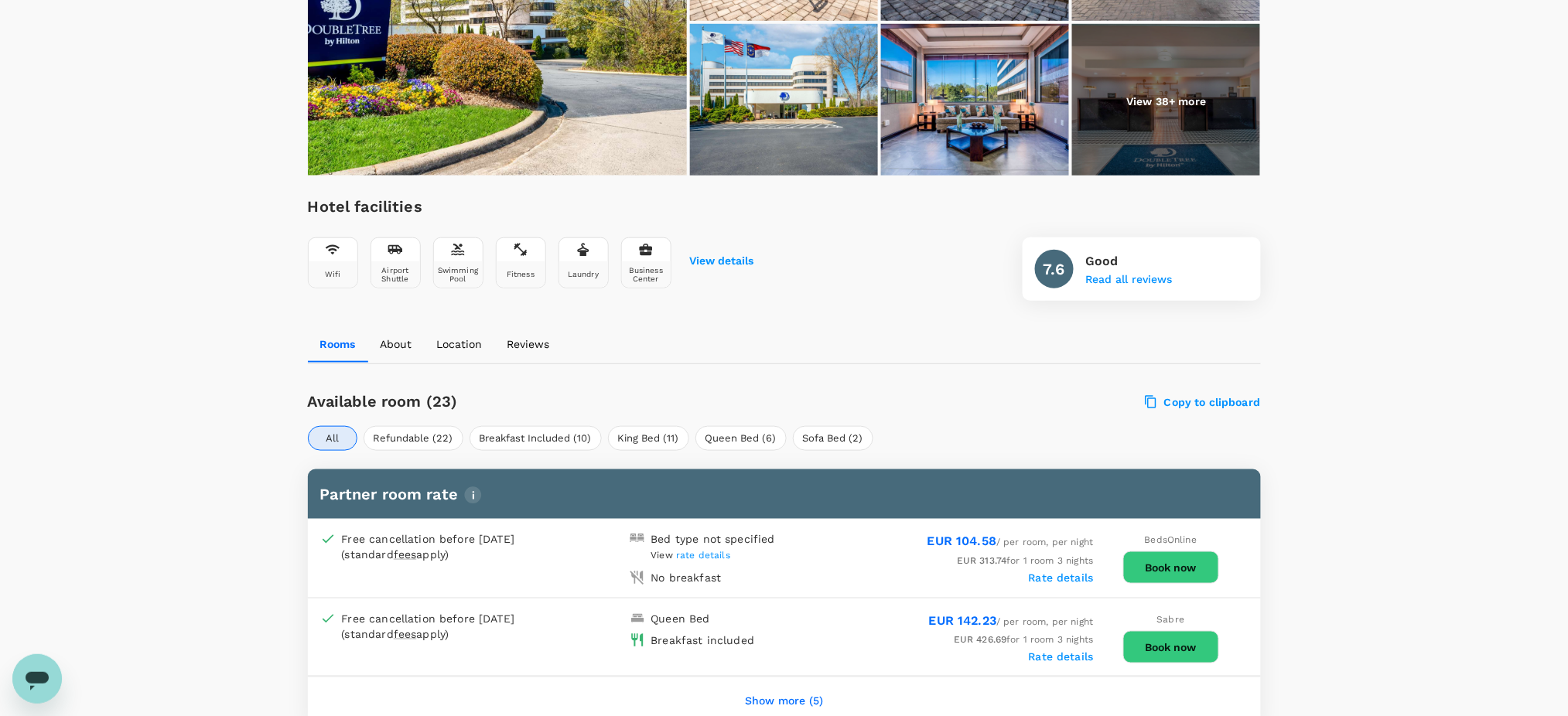
scroll to position [405, 0]
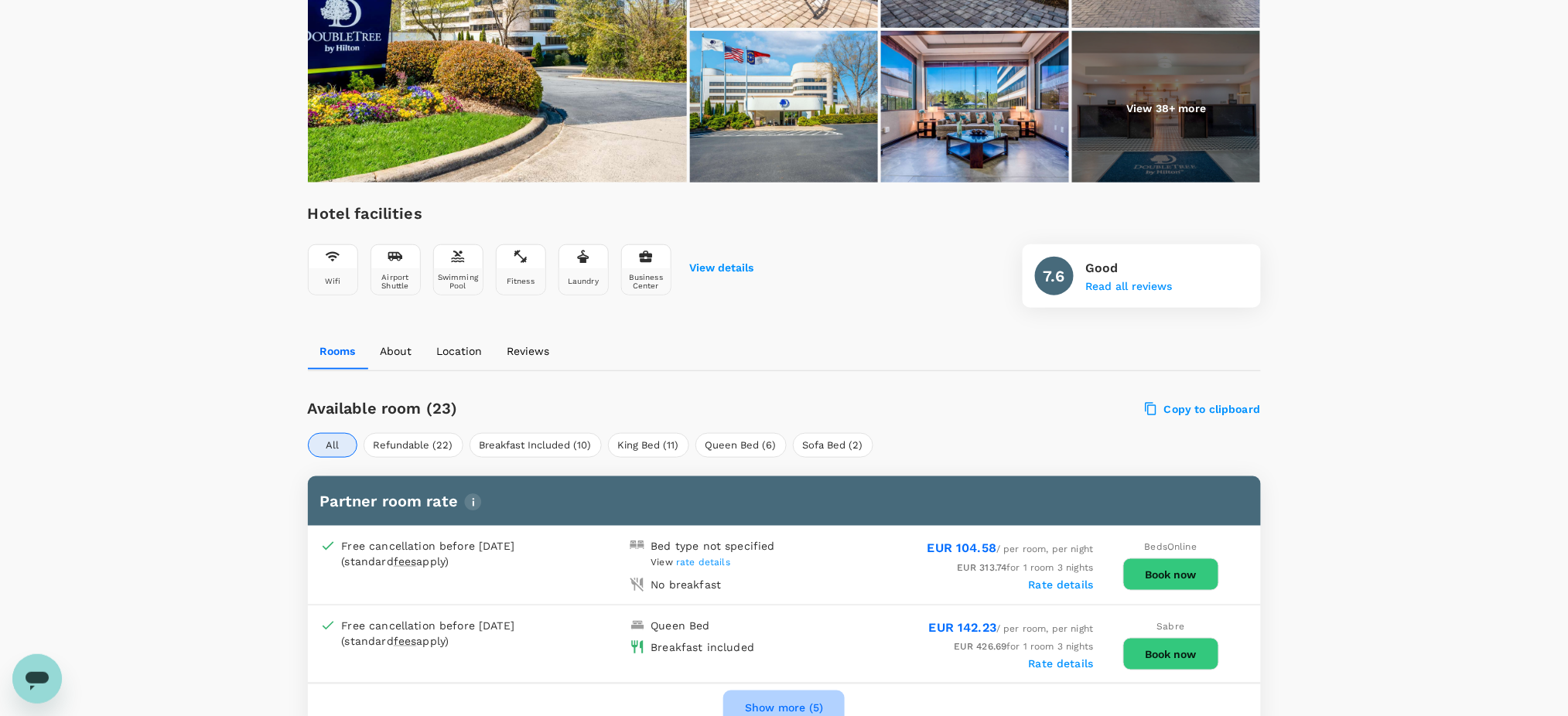
click at [752, 690] on button "Show more (5)" at bounding box center [784, 709] width 121 height 37
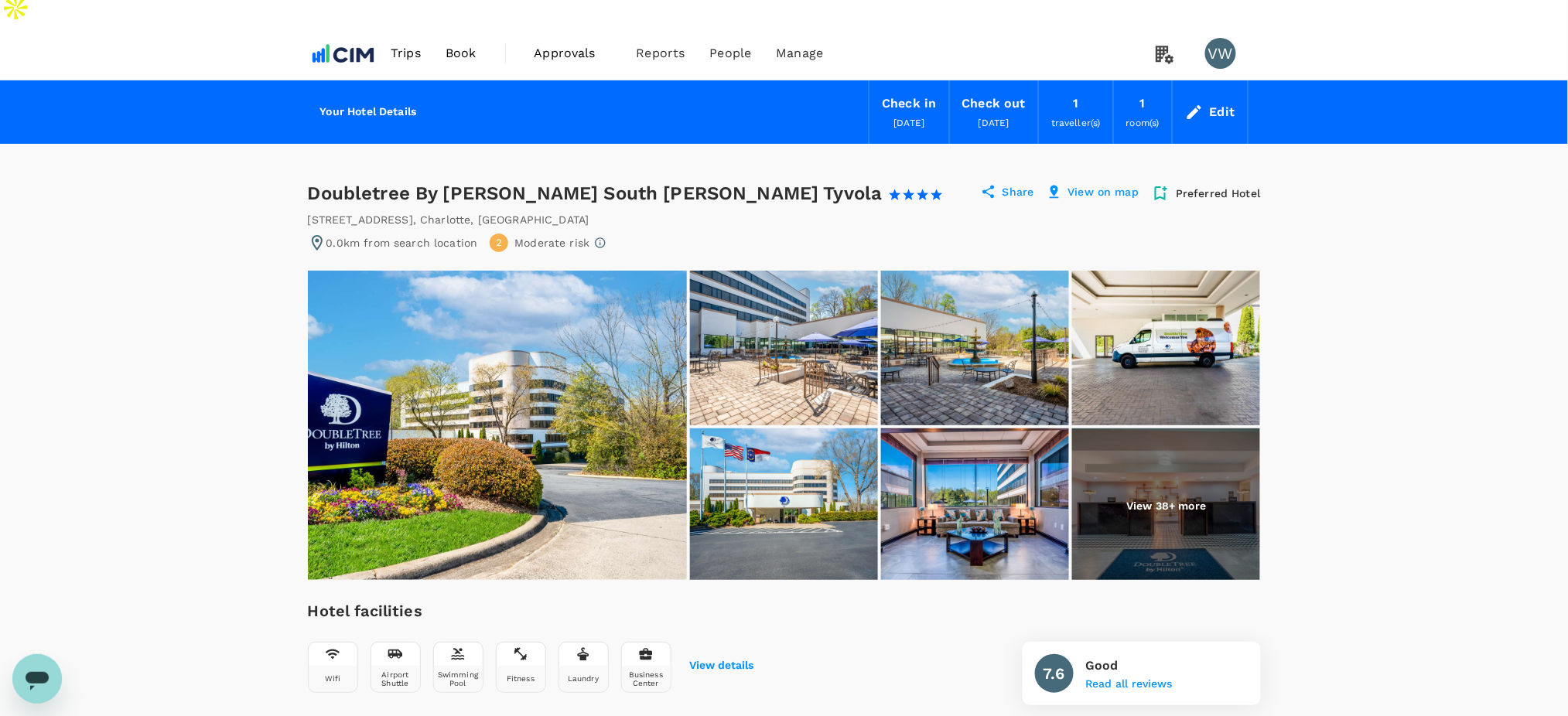
scroll to position [0, 0]
